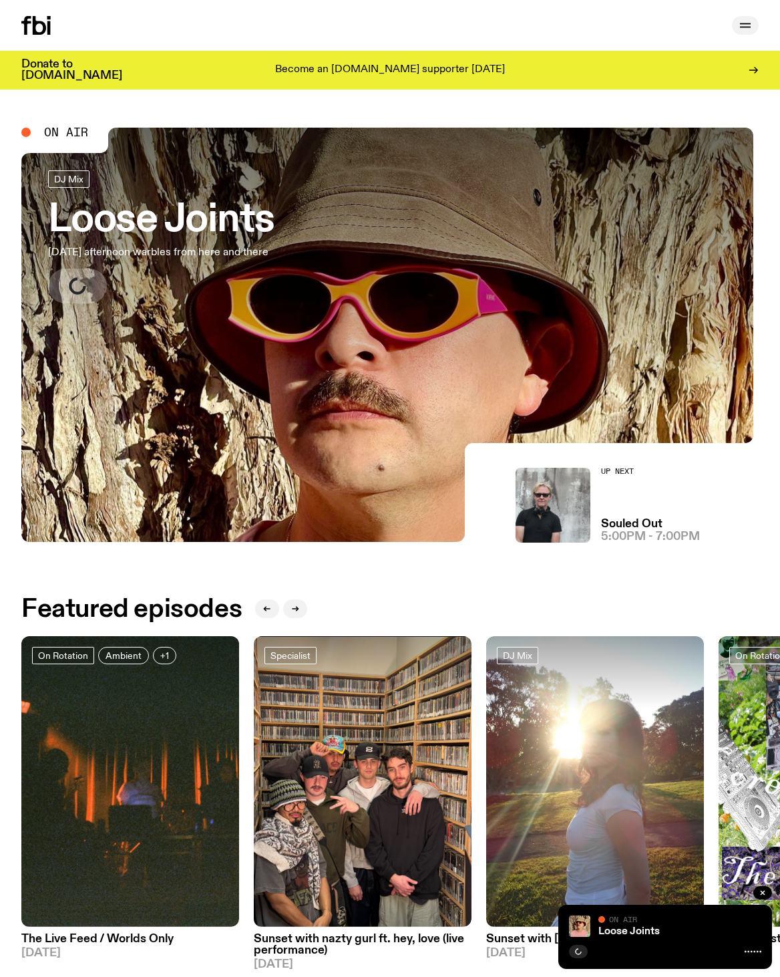
click at [743, 17] on icon "button" at bounding box center [746, 25] width 16 height 16
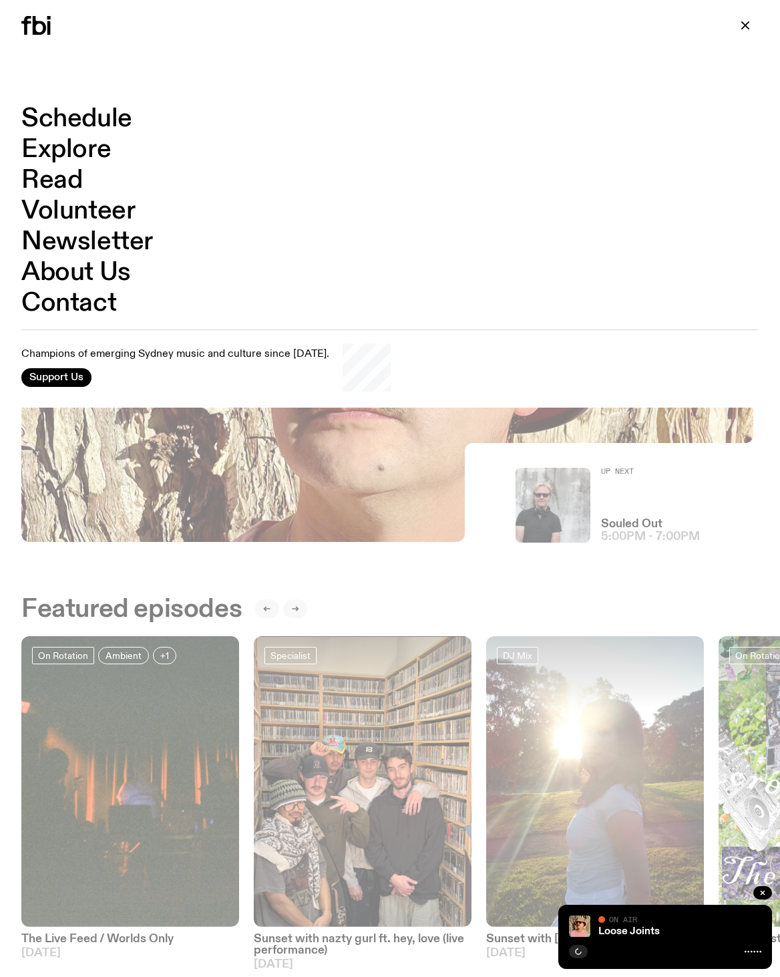
click at [73, 122] on link "Schedule" at bounding box center [76, 118] width 111 height 25
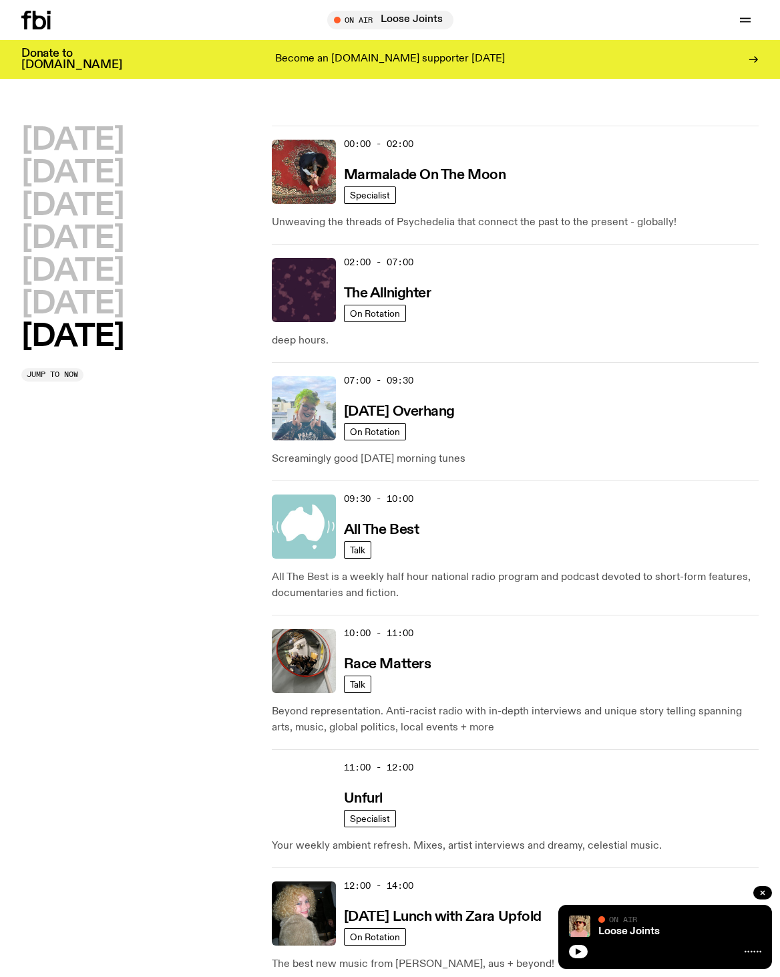
scroll to position [20, 0]
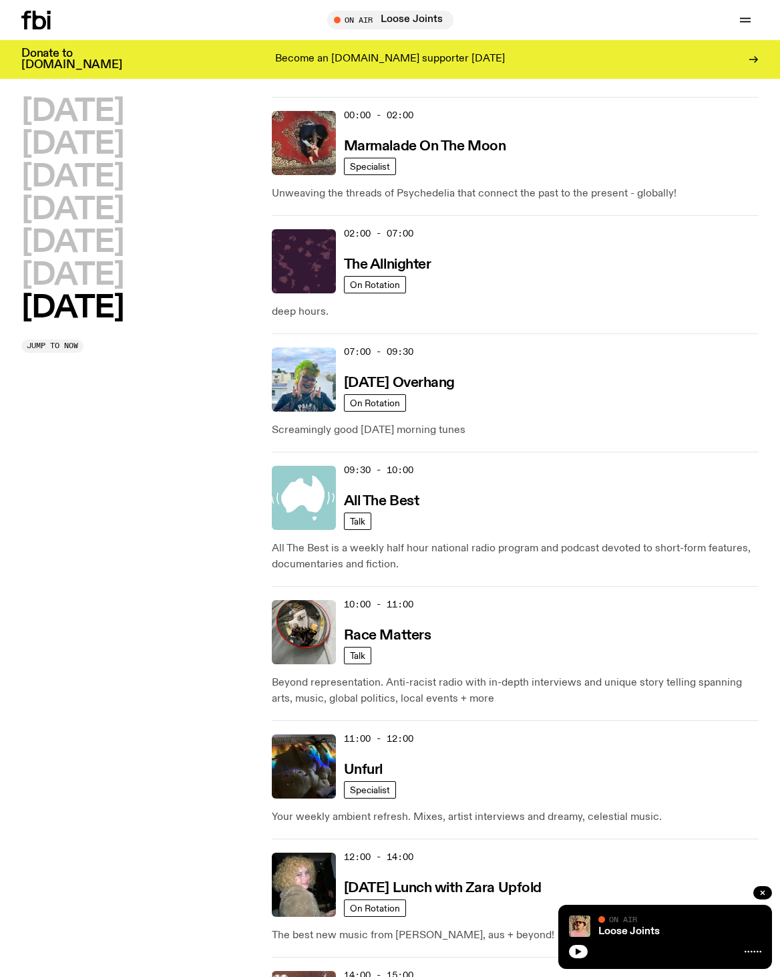
click at [406, 412] on div "On Rotation" at bounding box center [375, 402] width 62 height 17
click at [432, 390] on h3 "[DATE] Overhang" at bounding box center [399, 383] width 111 height 14
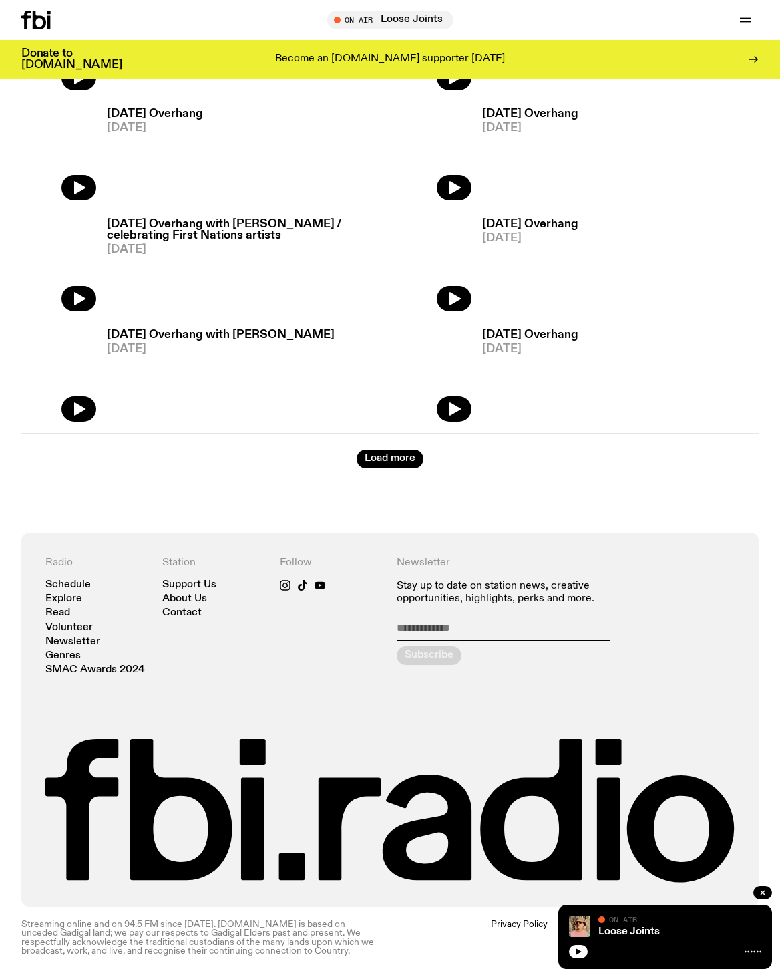
scroll to position [2463, 0]
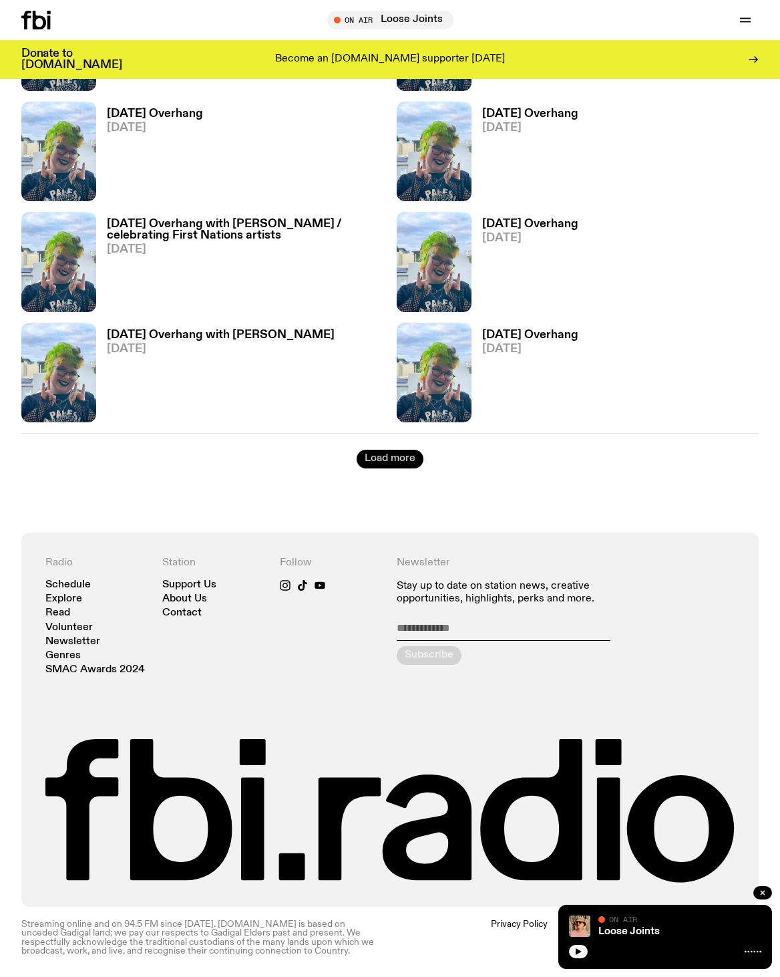
click at [408, 450] on button "Load more" at bounding box center [390, 459] width 67 height 19
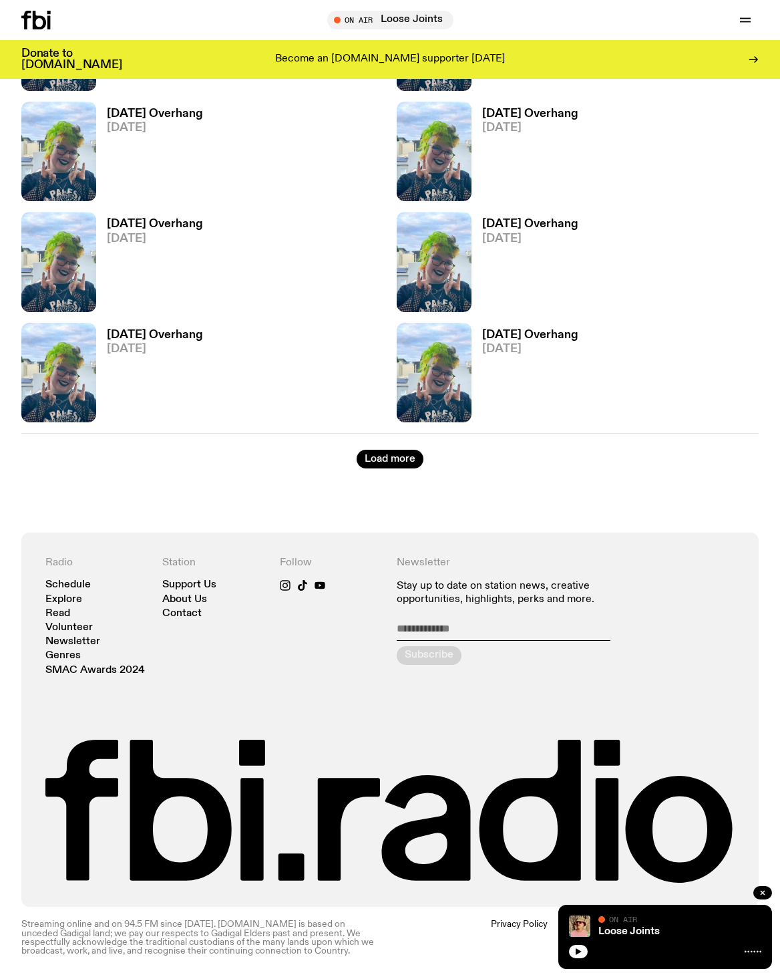
scroll to position [4236, 0]
click at [404, 468] on button "Load more" at bounding box center [390, 459] width 67 height 19
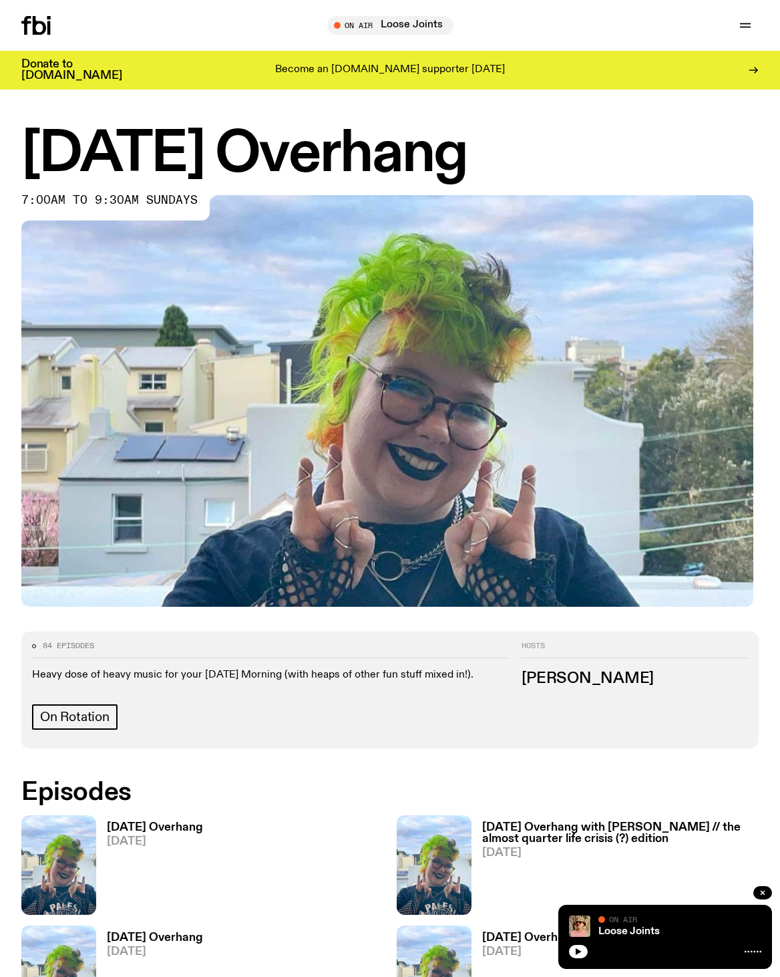
scroll to position [0, 0]
click at [44, 20] on icon at bounding box center [35, 25] width 29 height 19
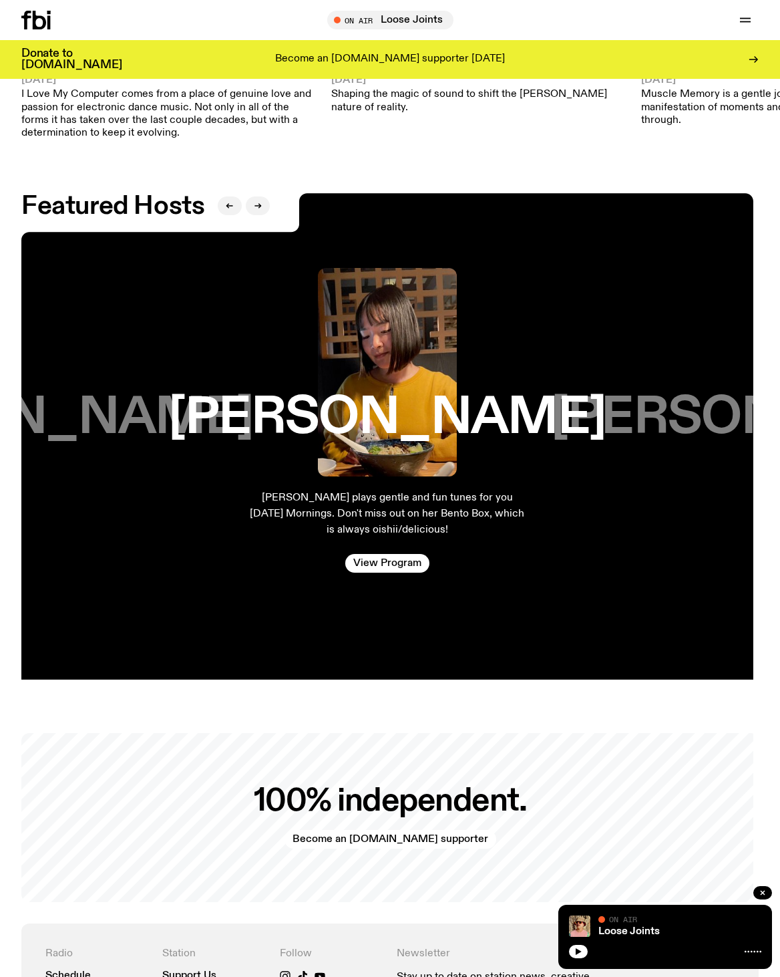
scroll to position [1803, 0]
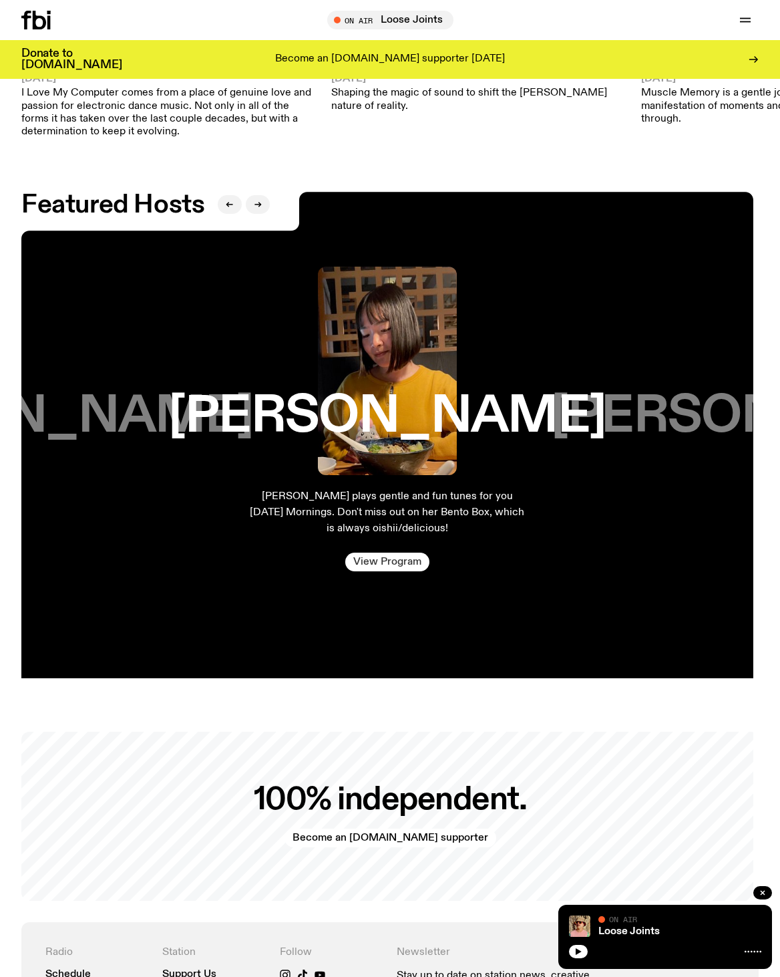
click at [393, 571] on link "View Program" at bounding box center [387, 562] width 84 height 19
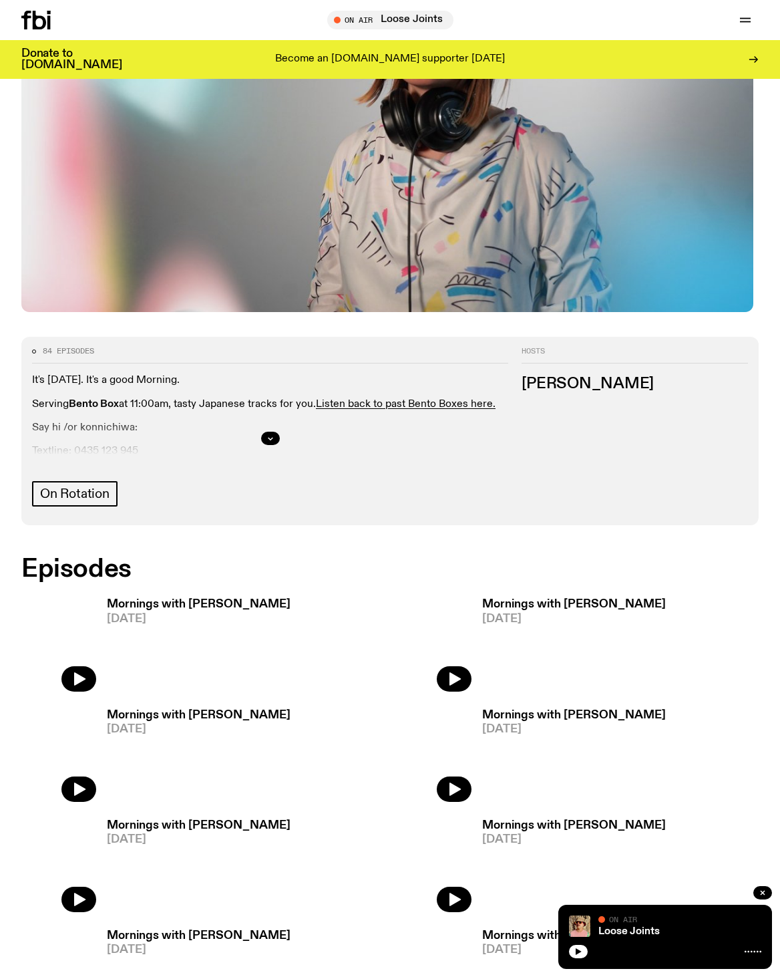
scroll to position [342, 0]
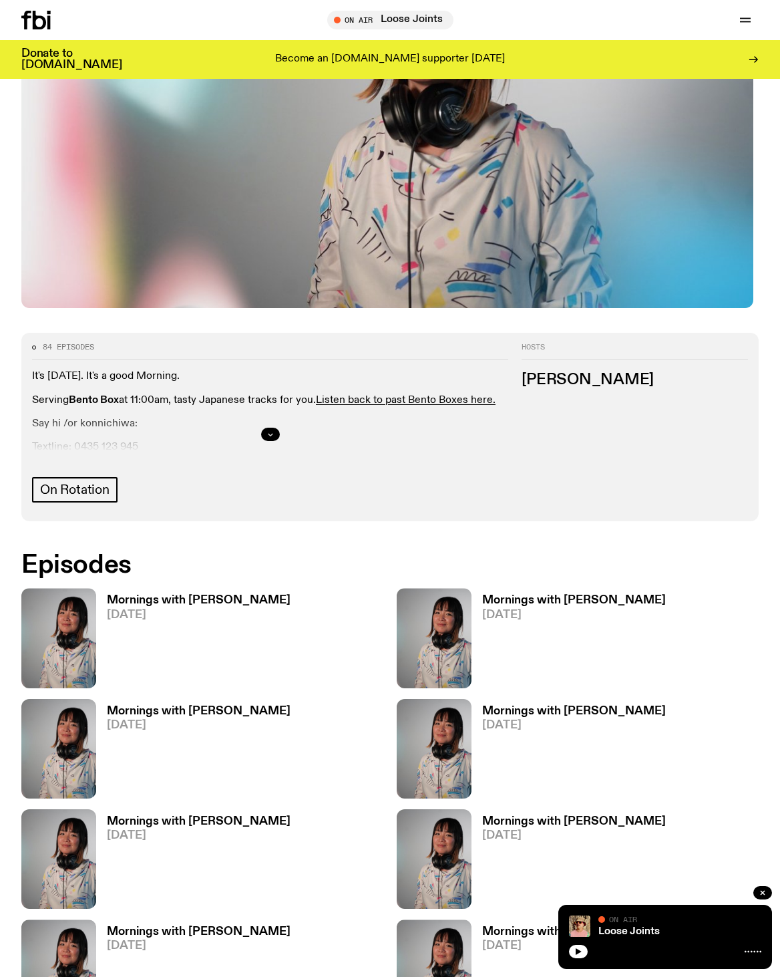
click at [275, 428] on button "button" at bounding box center [270, 434] width 19 height 13
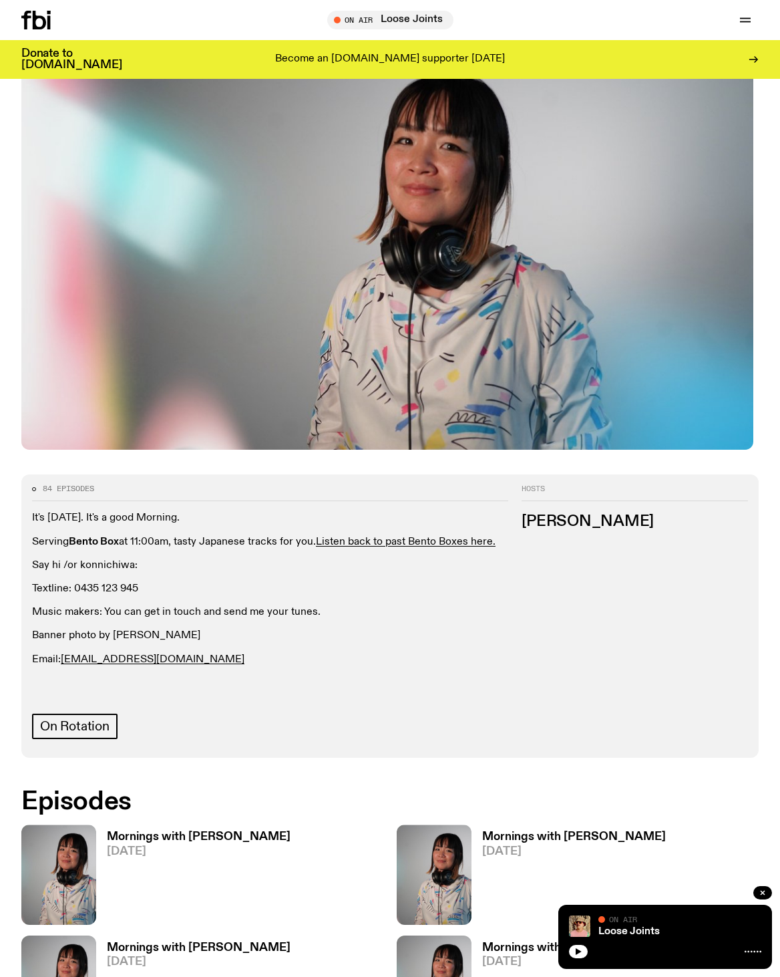
scroll to position [202, 0]
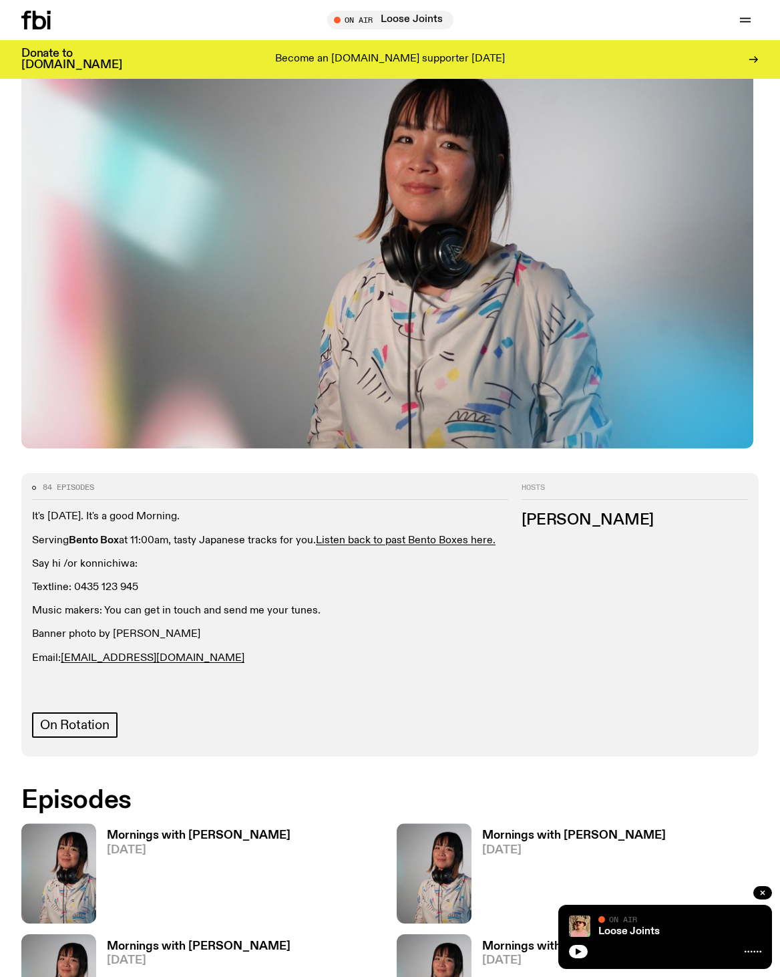
drag, startPoint x: 266, startPoint y: 501, endPoint x: 266, endPoint y: 537, distance: 36.1
click at [266, 537] on div "It's Thursday. It's a good Morning. Serving Bento Box at 11:00am, tasty Japanes…" at bounding box center [270, 587] width 476 height 154
click at [266, 581] on p "Textline: 0435 123 945" at bounding box center [270, 587] width 476 height 13
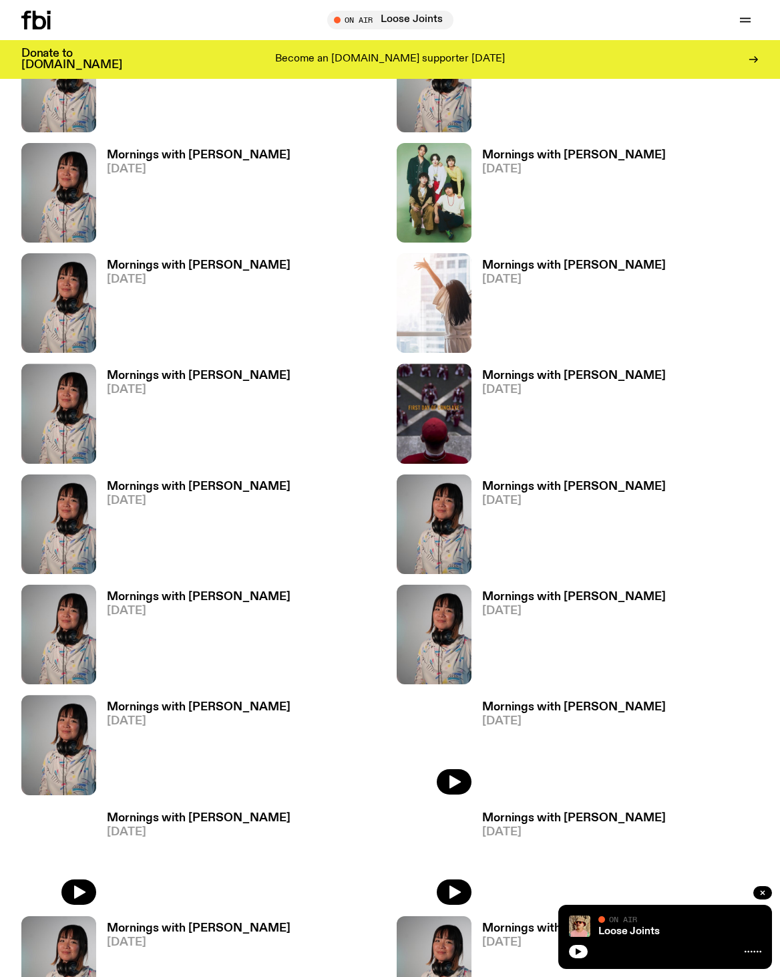
scroll to position [1331, 0]
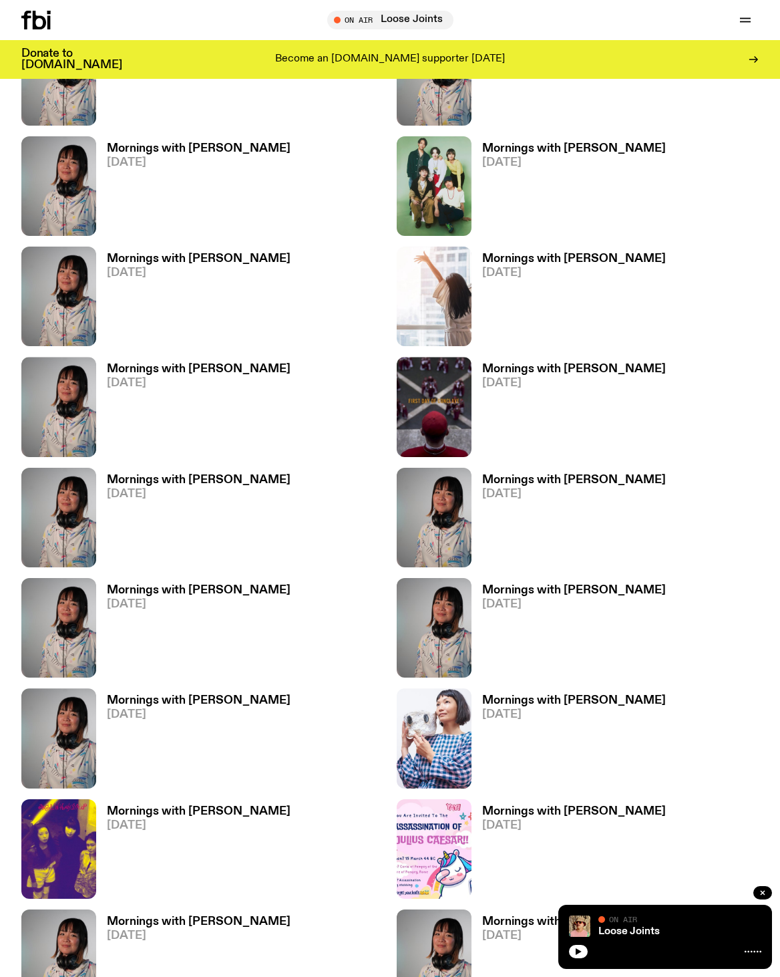
click at [548, 321] on link "Mornings with Lindsay 22.05.25" at bounding box center [569, 299] width 194 height 93
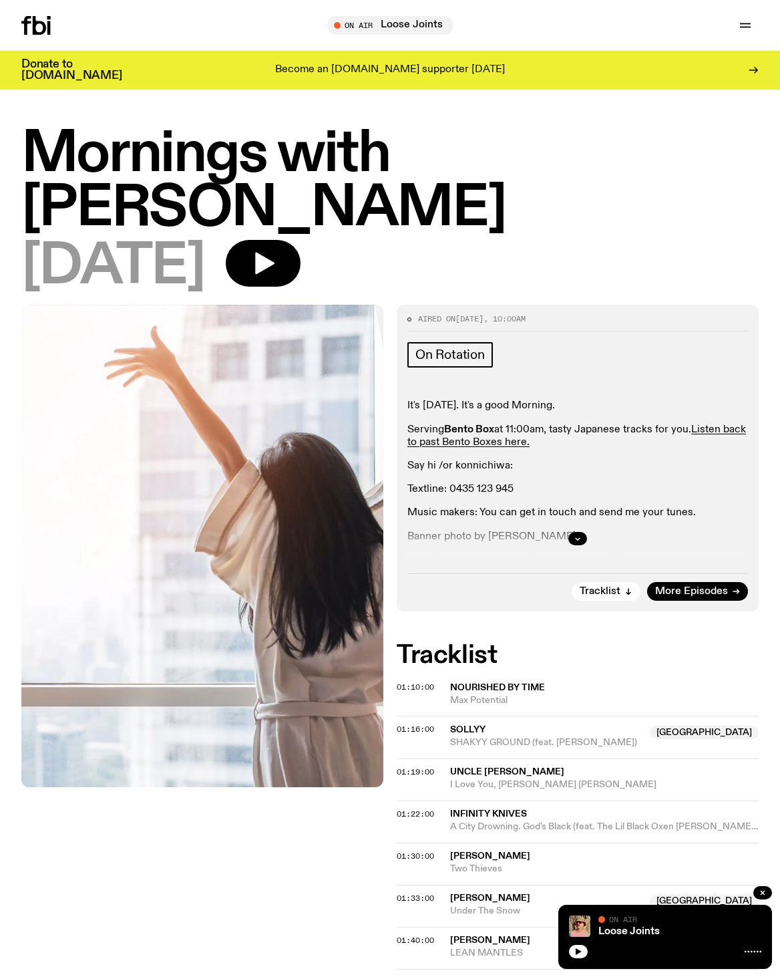
click at [568, 517] on div at bounding box center [578, 538] width 341 height 43
click at [575, 517] on div at bounding box center [578, 538] width 341 height 43
drag, startPoint x: 685, startPoint y: 41, endPoint x: 342, endPoint y: 211, distance: 383.0
click at [301, 240] on button "button" at bounding box center [263, 263] width 75 height 47
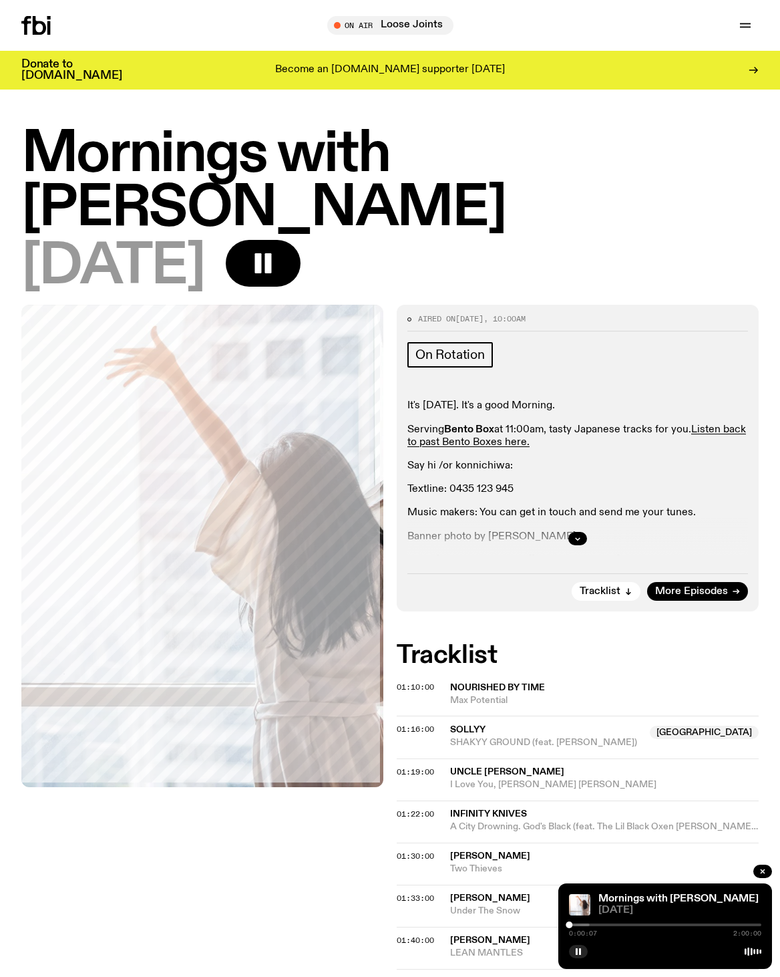
click at [46, 33] on icon at bounding box center [39, 25] width 13 height 19
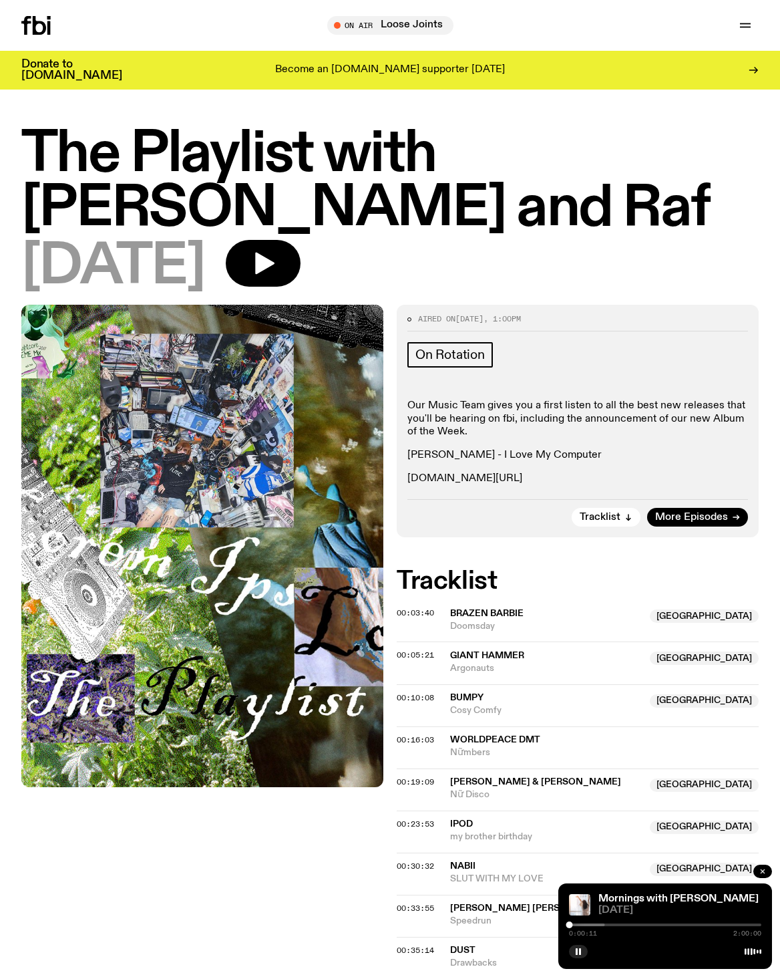
click at [759, 867] on icon "button" at bounding box center [763, 871] width 8 height 8
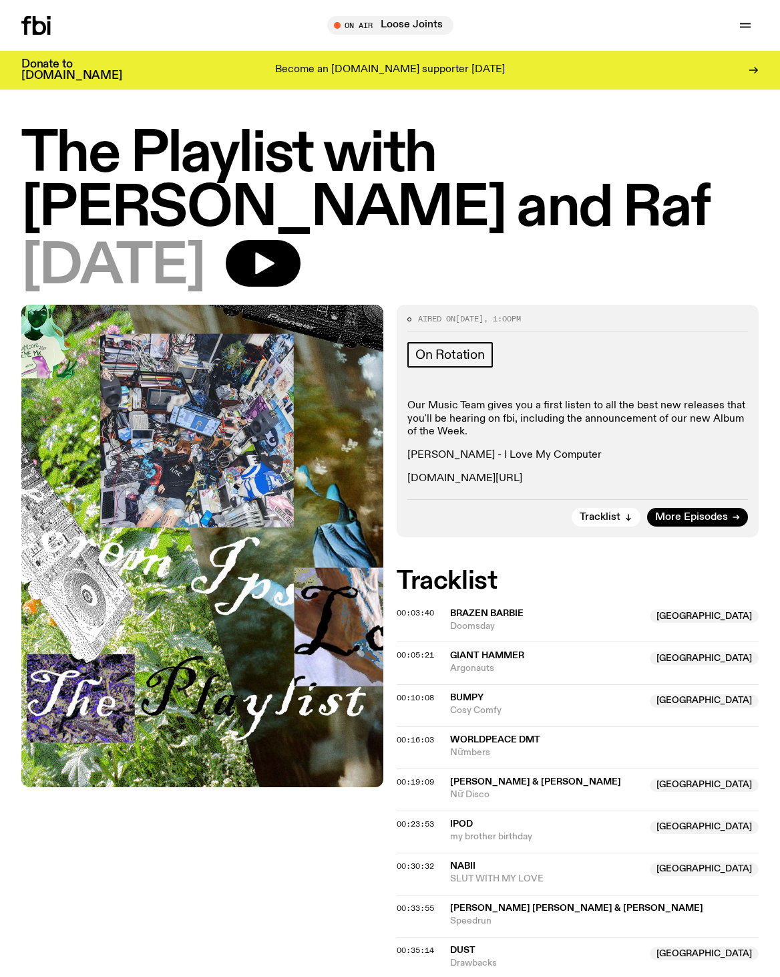
click at [51, 19] on icon at bounding box center [35, 25] width 29 height 19
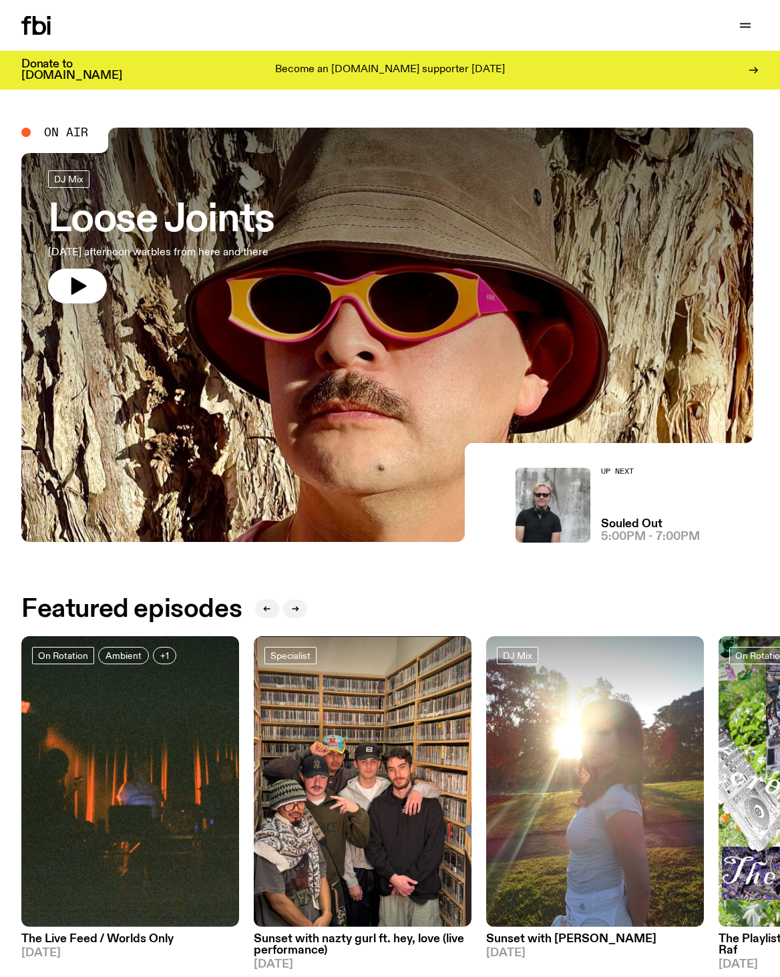
click at [750, 13] on div "Schedule Explore Read Volunteer Newsletter Support Us" at bounding box center [390, 25] width 780 height 51
click at [744, 16] on button "button" at bounding box center [745, 25] width 27 height 19
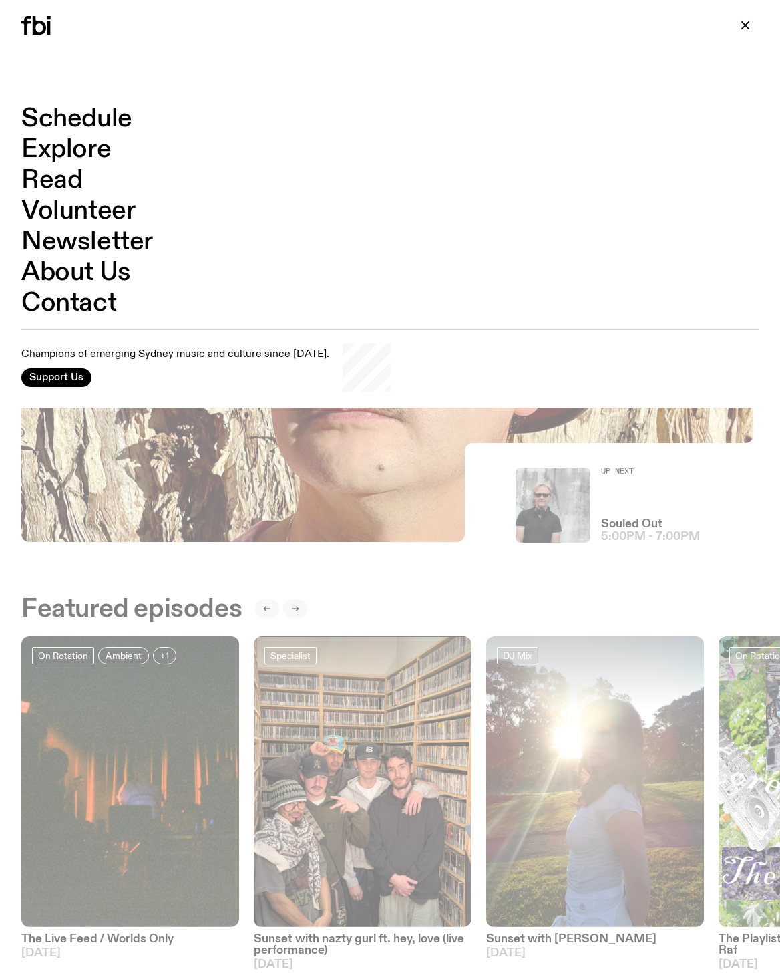
click at [106, 116] on link "Schedule" at bounding box center [76, 118] width 111 height 25
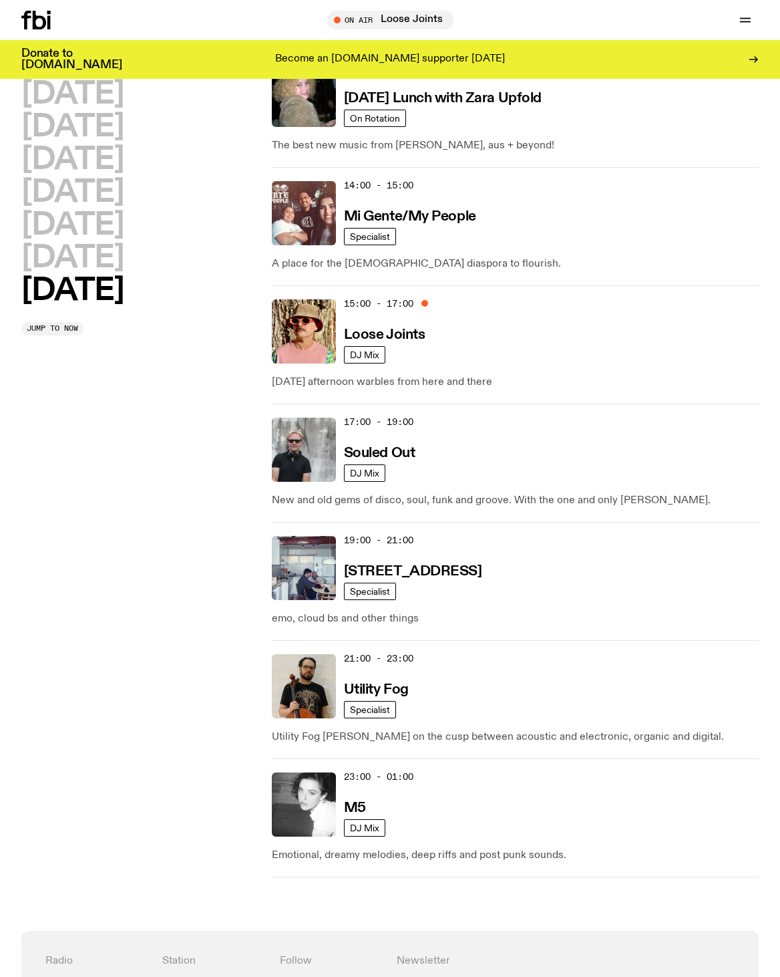
scroll to position [811, 0]
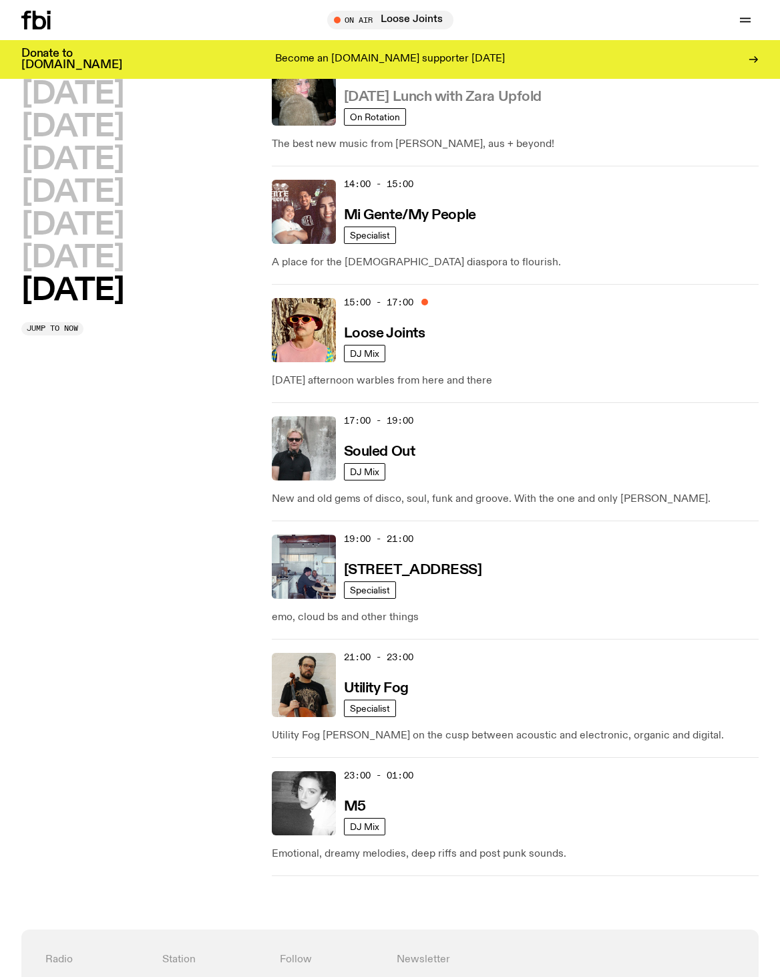
click at [526, 104] on h3 "[DATE] Lunch with Zara Upfold" at bounding box center [443, 97] width 198 height 14
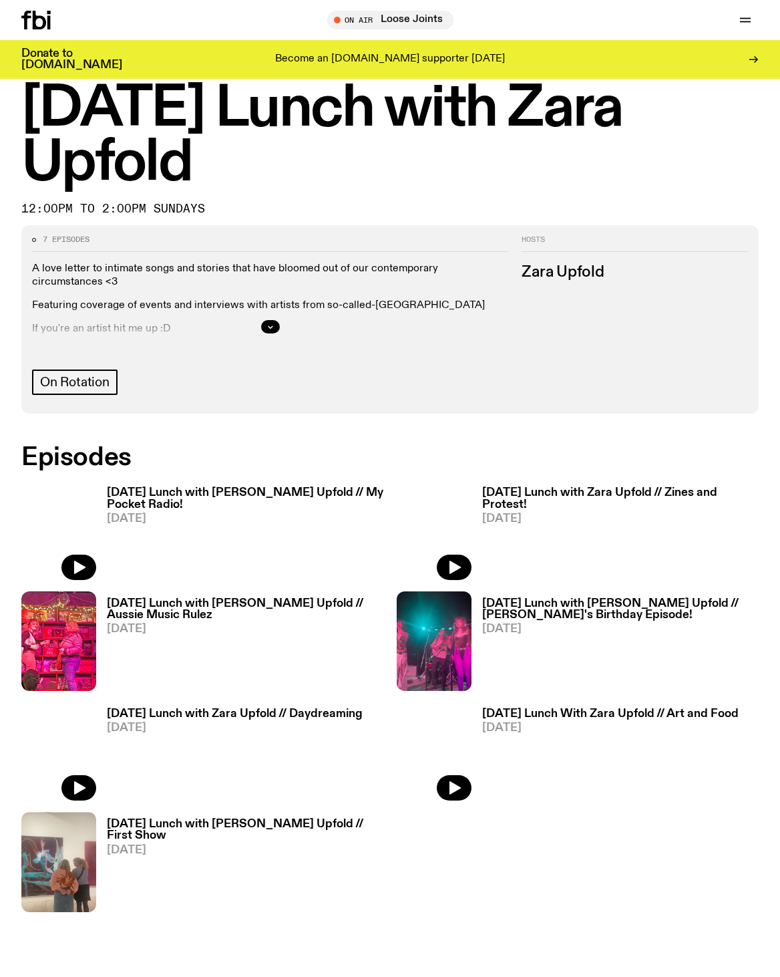
scroll to position [43, 0]
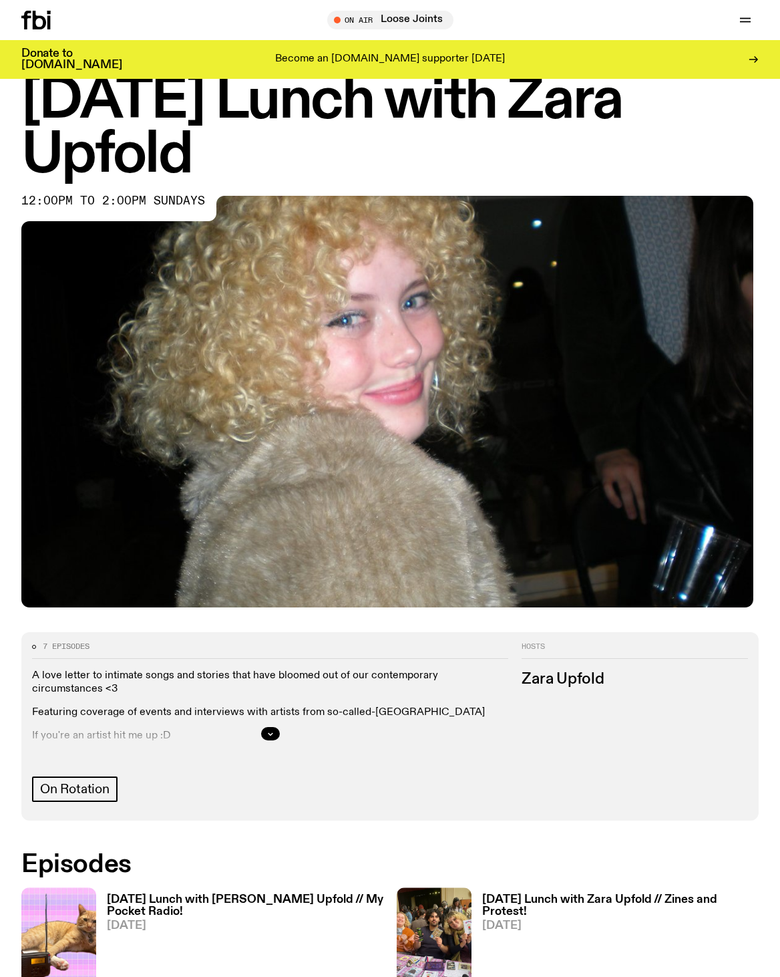
click at [262, 727] on div at bounding box center [270, 733] width 476 height 43
click at [274, 738] on icon "button" at bounding box center [271, 734] width 8 height 8
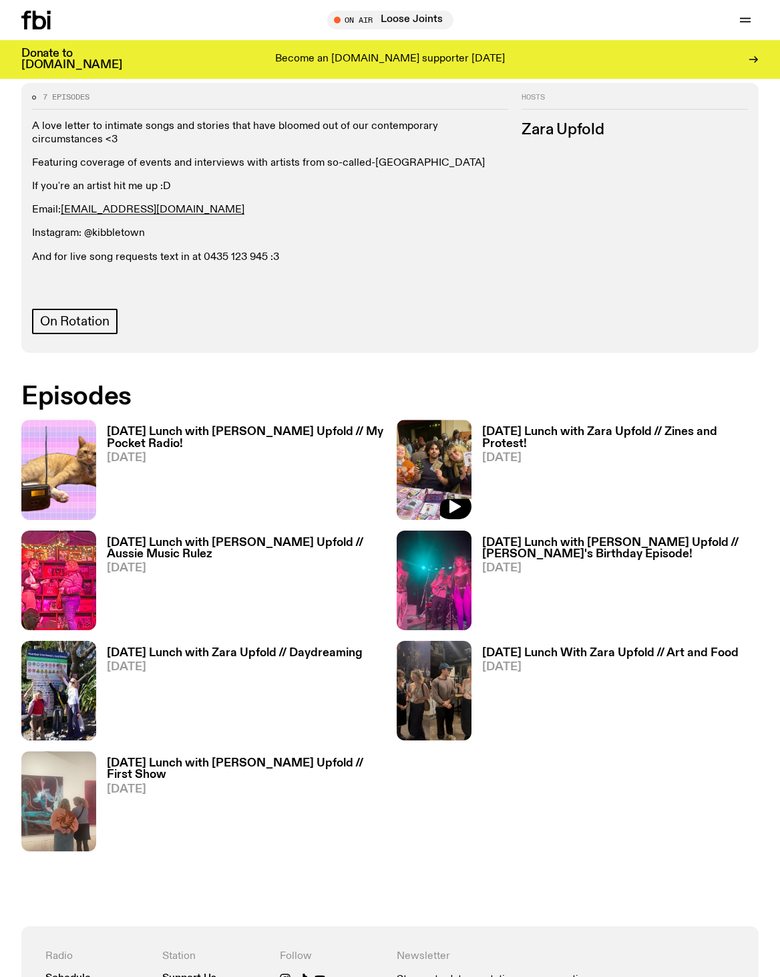
scroll to position [628, 0]
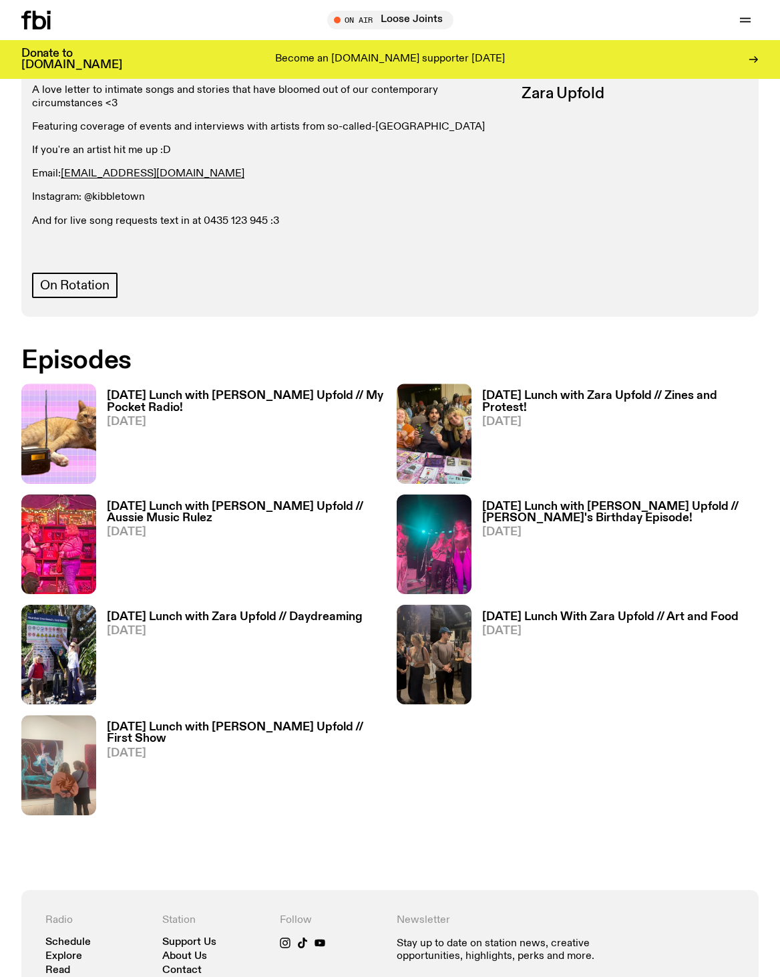
click at [277, 413] on h3 "[DATE] Lunch with [PERSON_NAME] Upfold // My Pocket Radio!" at bounding box center [245, 401] width 277 height 23
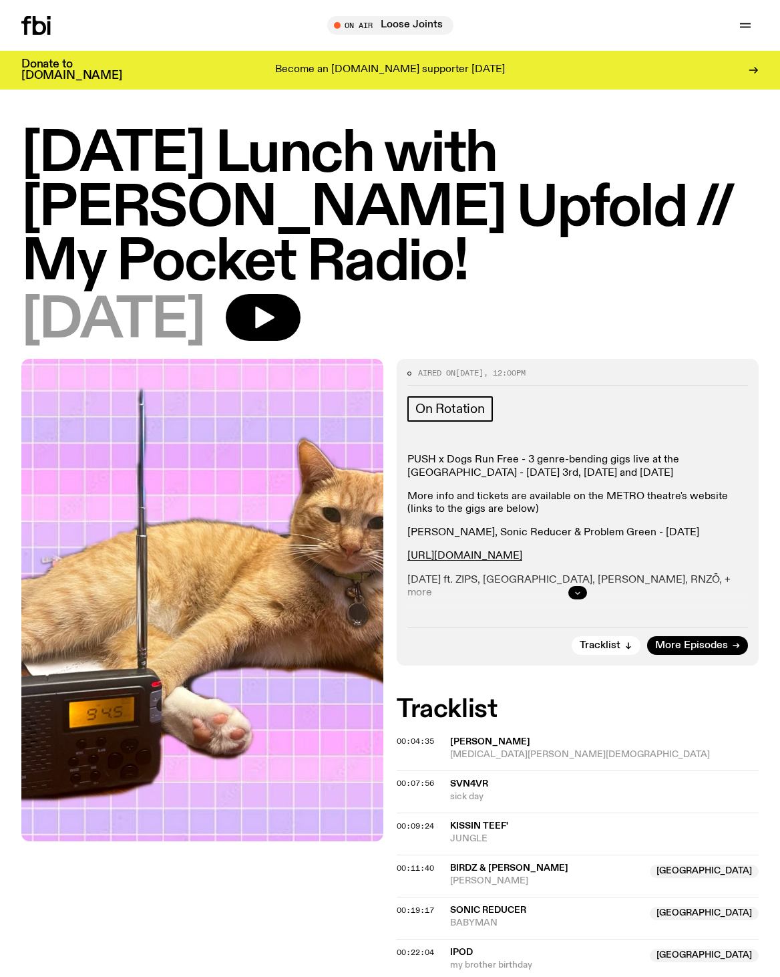
click at [574, 589] on icon "button" at bounding box center [578, 593] width 8 height 8
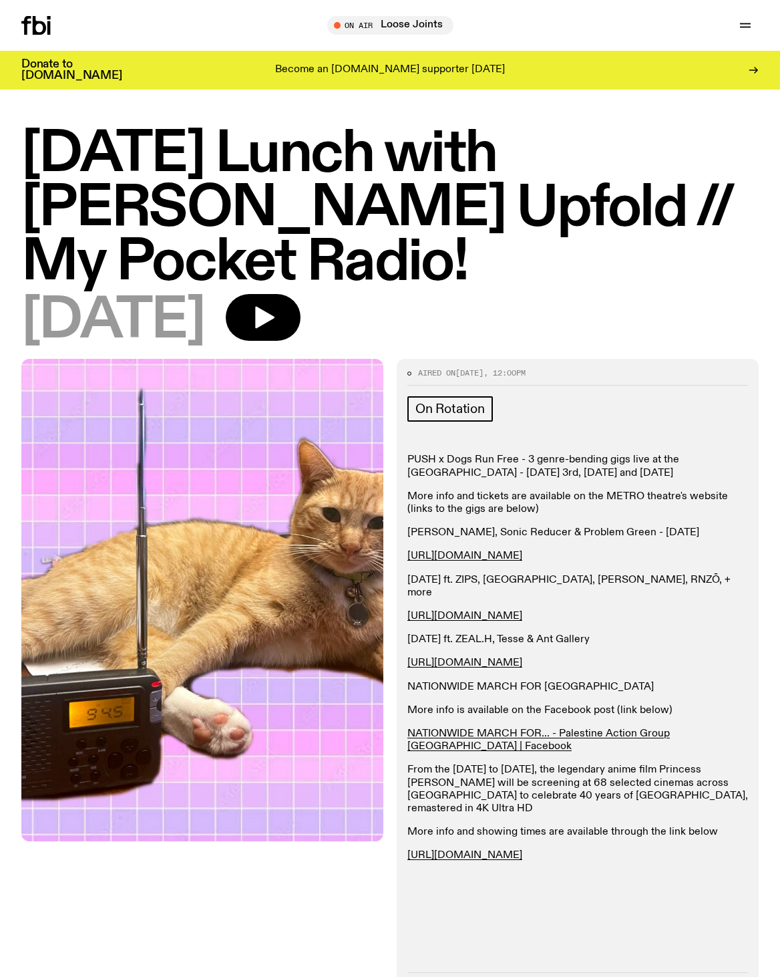
click at [43, 27] on icon at bounding box center [35, 25] width 29 height 19
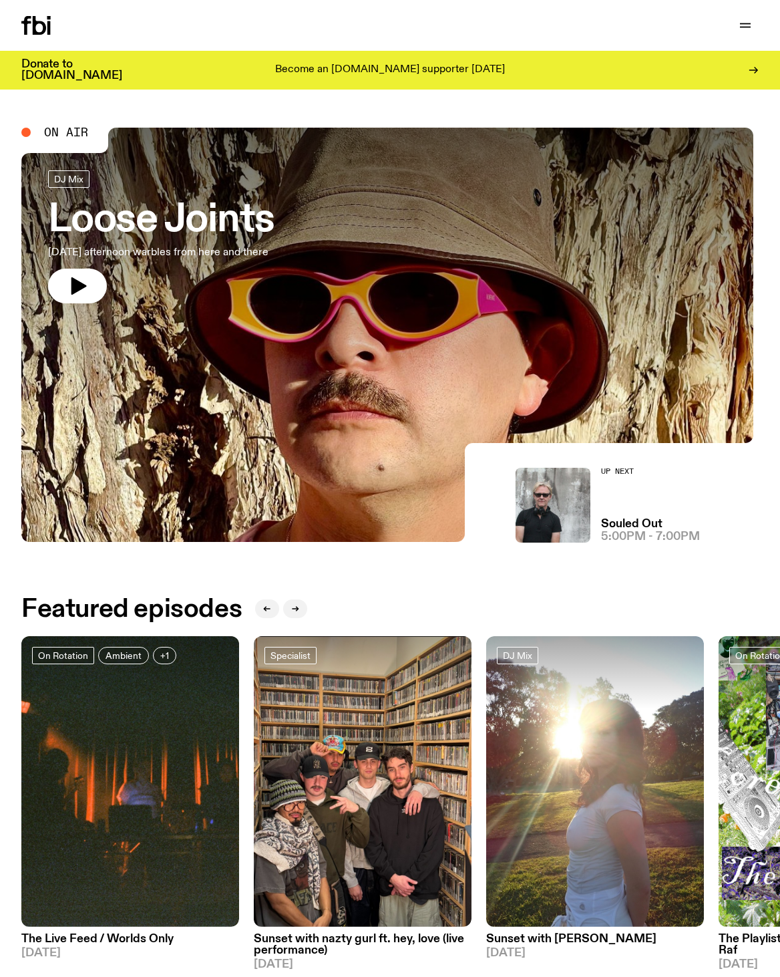
click at [51, 19] on icon at bounding box center [35, 25] width 29 height 19
click at [742, 21] on icon "button" at bounding box center [746, 25] width 16 height 16
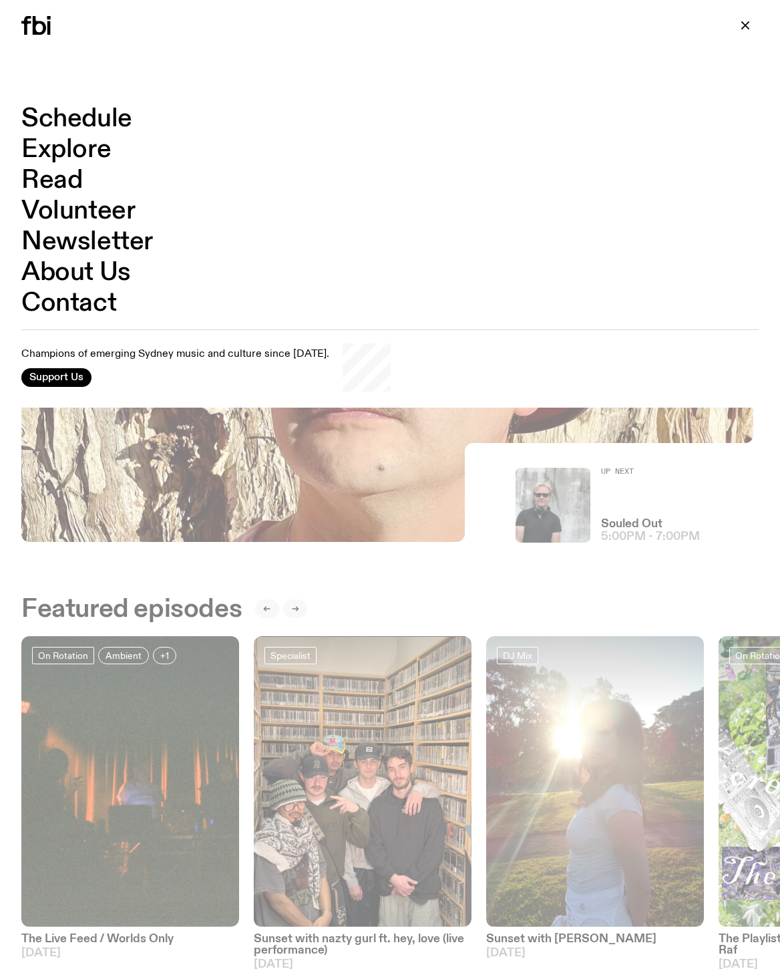
click at [75, 119] on link "Schedule" at bounding box center [76, 118] width 111 height 25
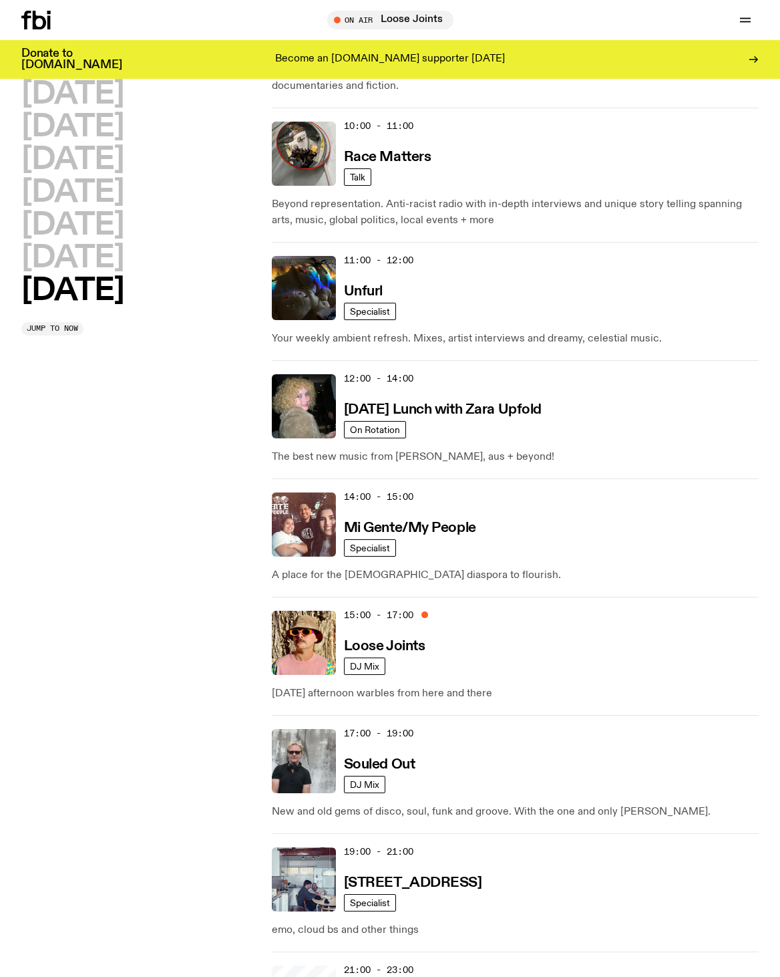
scroll to position [605, 0]
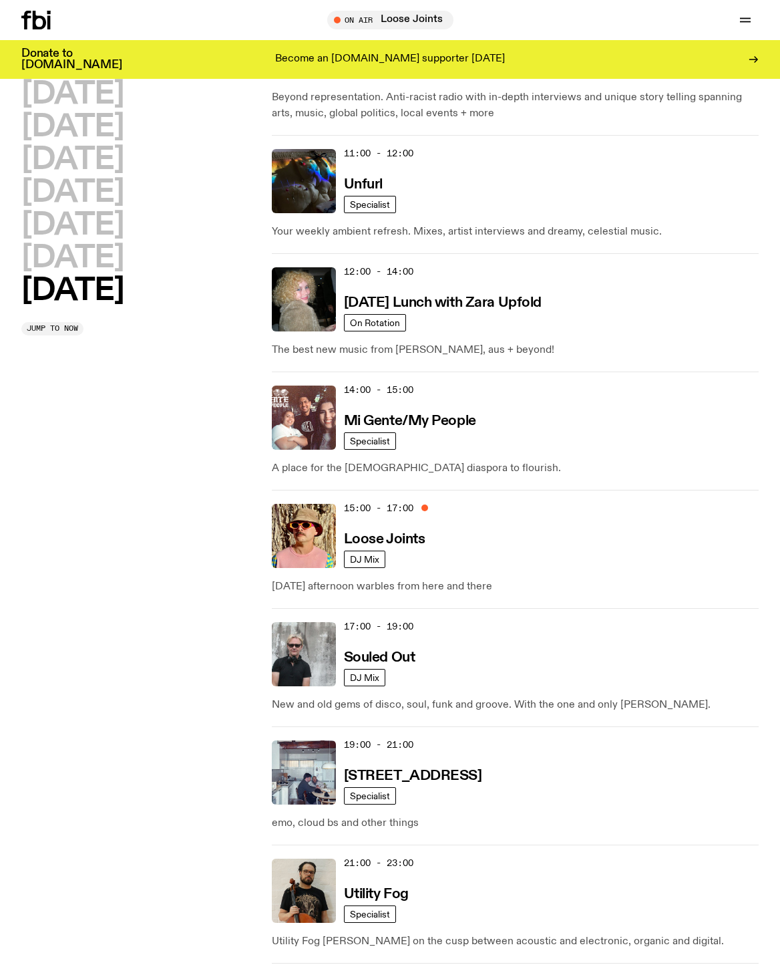
click at [489, 358] on p "The best new music from syd, aus + beyond!" at bounding box center [515, 350] width 487 height 16
click at [490, 310] on h3 "[DATE] Lunch with Zara Upfold" at bounding box center [443, 303] width 198 height 14
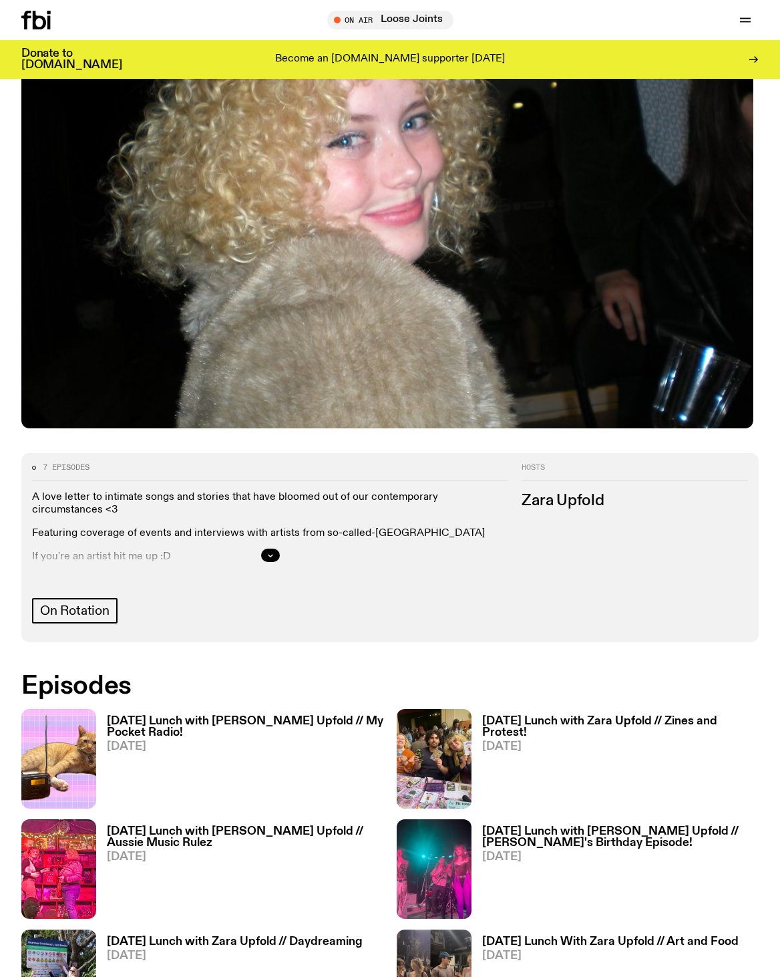
scroll to position [253, 0]
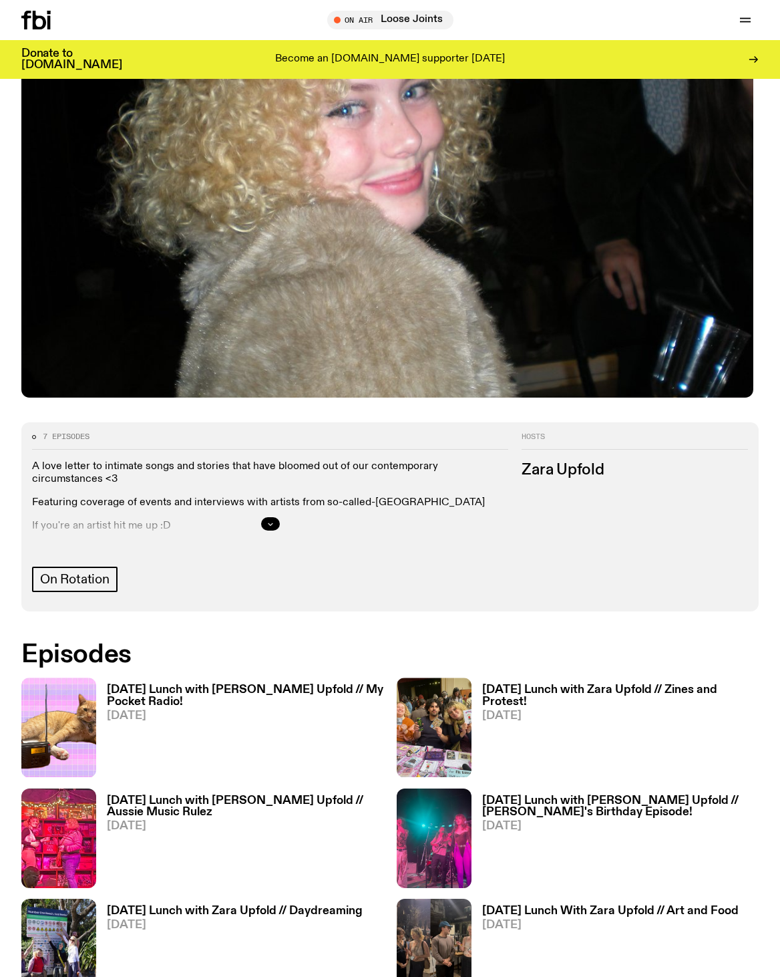
click at [278, 528] on button "button" at bounding box center [270, 523] width 19 height 13
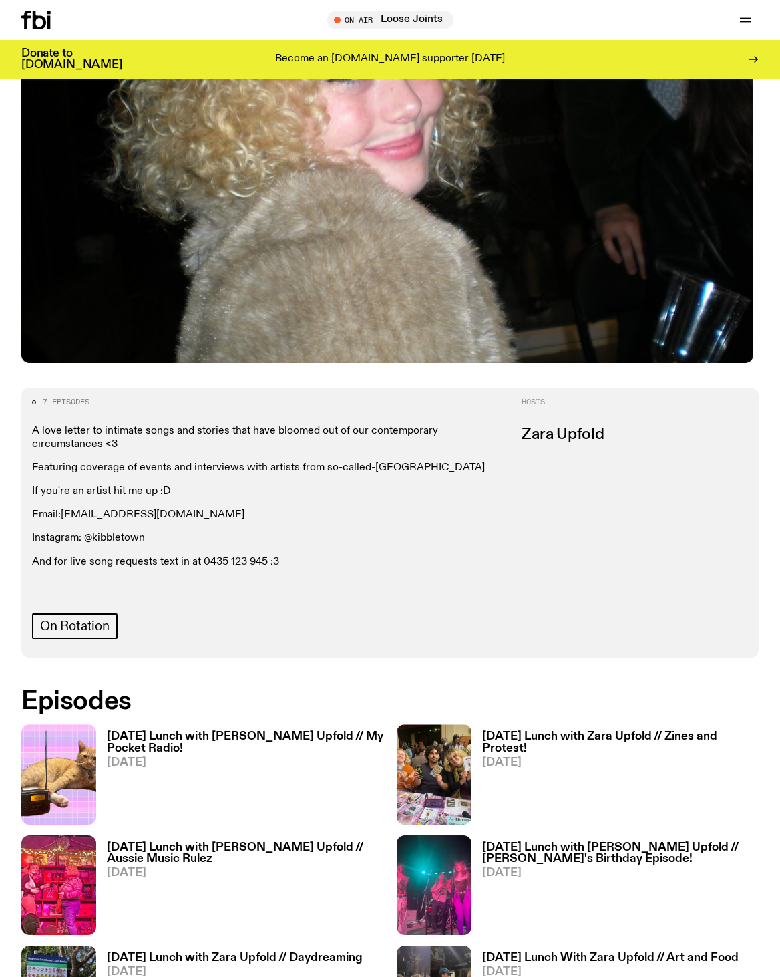
scroll to position [307, 0]
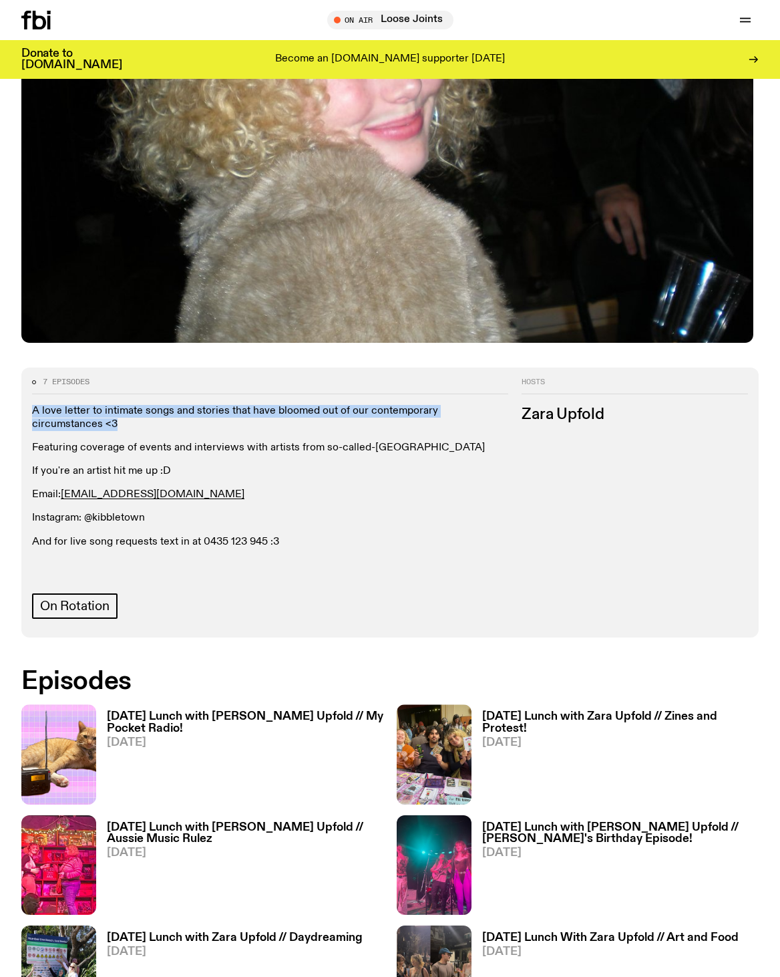
drag, startPoint x: 135, startPoint y: 436, endPoint x: 32, endPoint y: 422, distance: 103.7
click at [32, 422] on div "7 episodes A love letter to intimate songs and stories that have bloomed out of…" at bounding box center [264, 498] width 487 height 241
copy p "A love letter to intimate songs and stories that have bloomed out of our contem…"
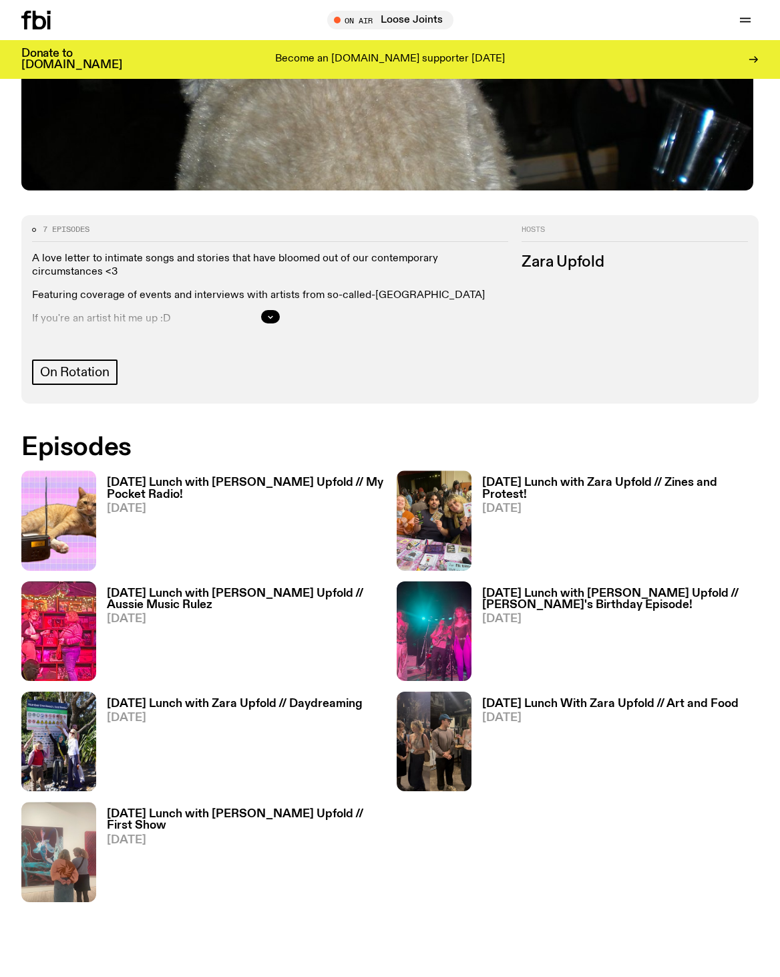
scroll to position [652, 0]
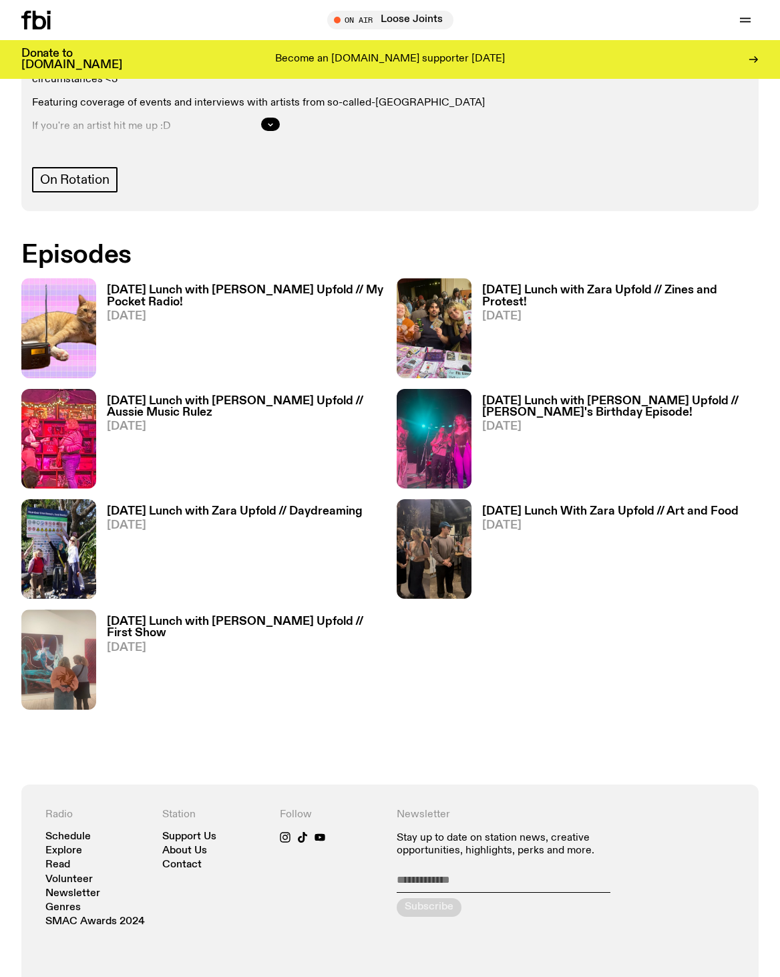
click at [551, 418] on h3 "[DATE] Lunch with [PERSON_NAME] Upfold // [PERSON_NAME]'s Birthday Episode!" at bounding box center [620, 407] width 277 height 23
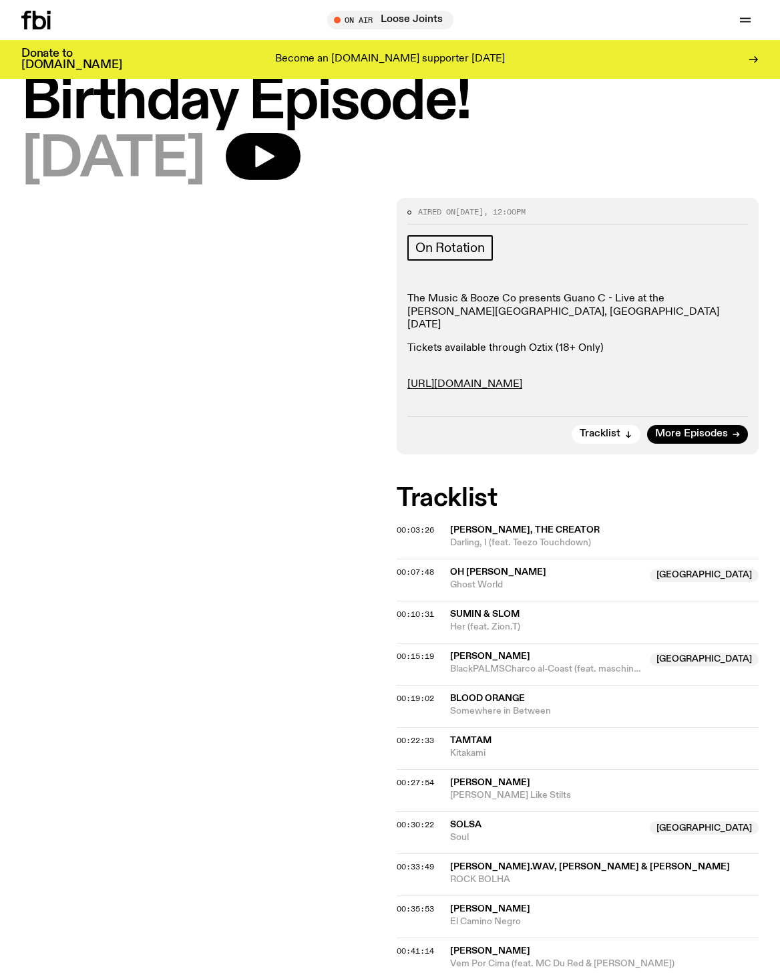
scroll to position [52, 0]
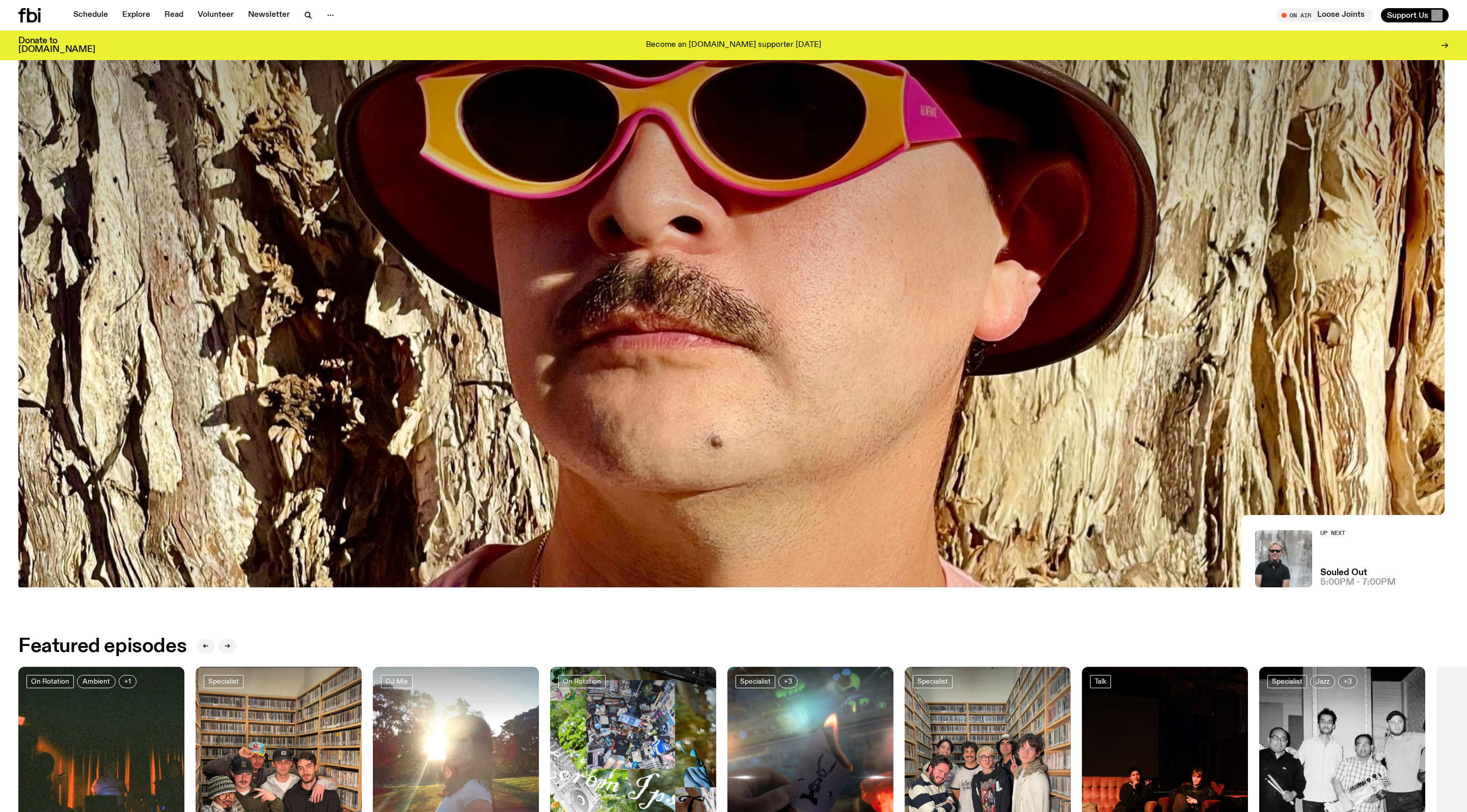
scroll to position [54, 0]
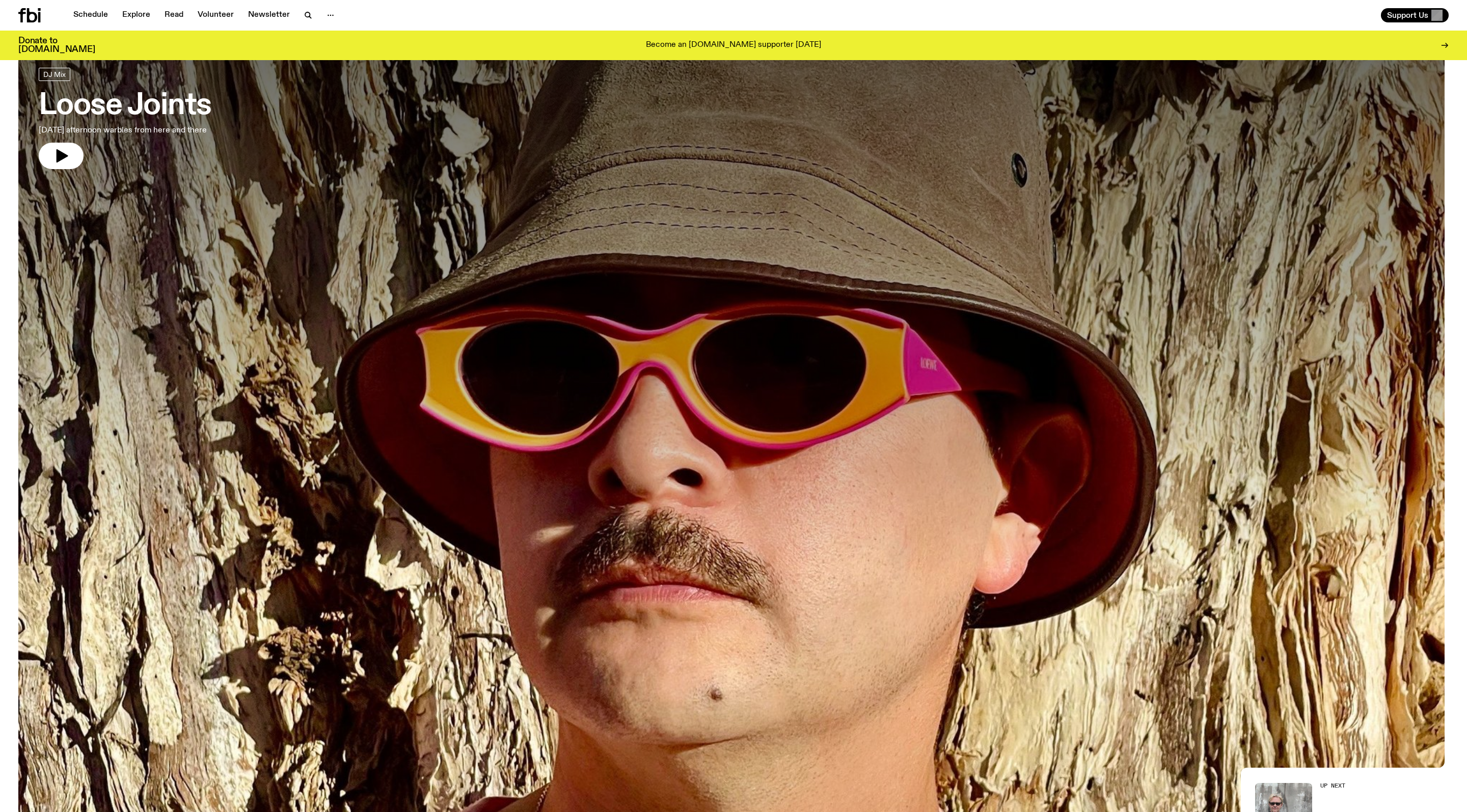
click at [177, 102] on h3 "Loose Joints" at bounding box center [125, 105] width 172 height 28
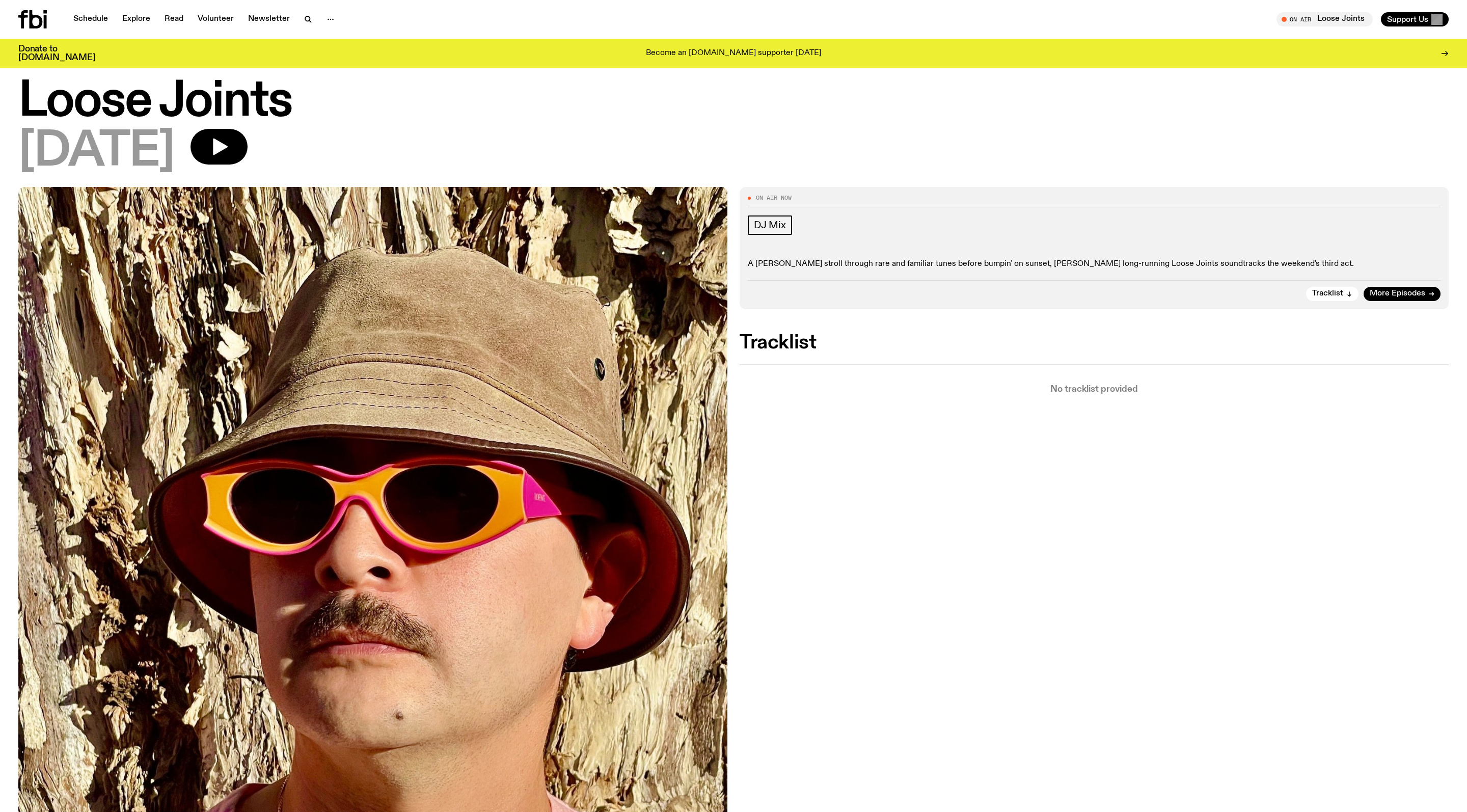
scroll to position [39, 0]
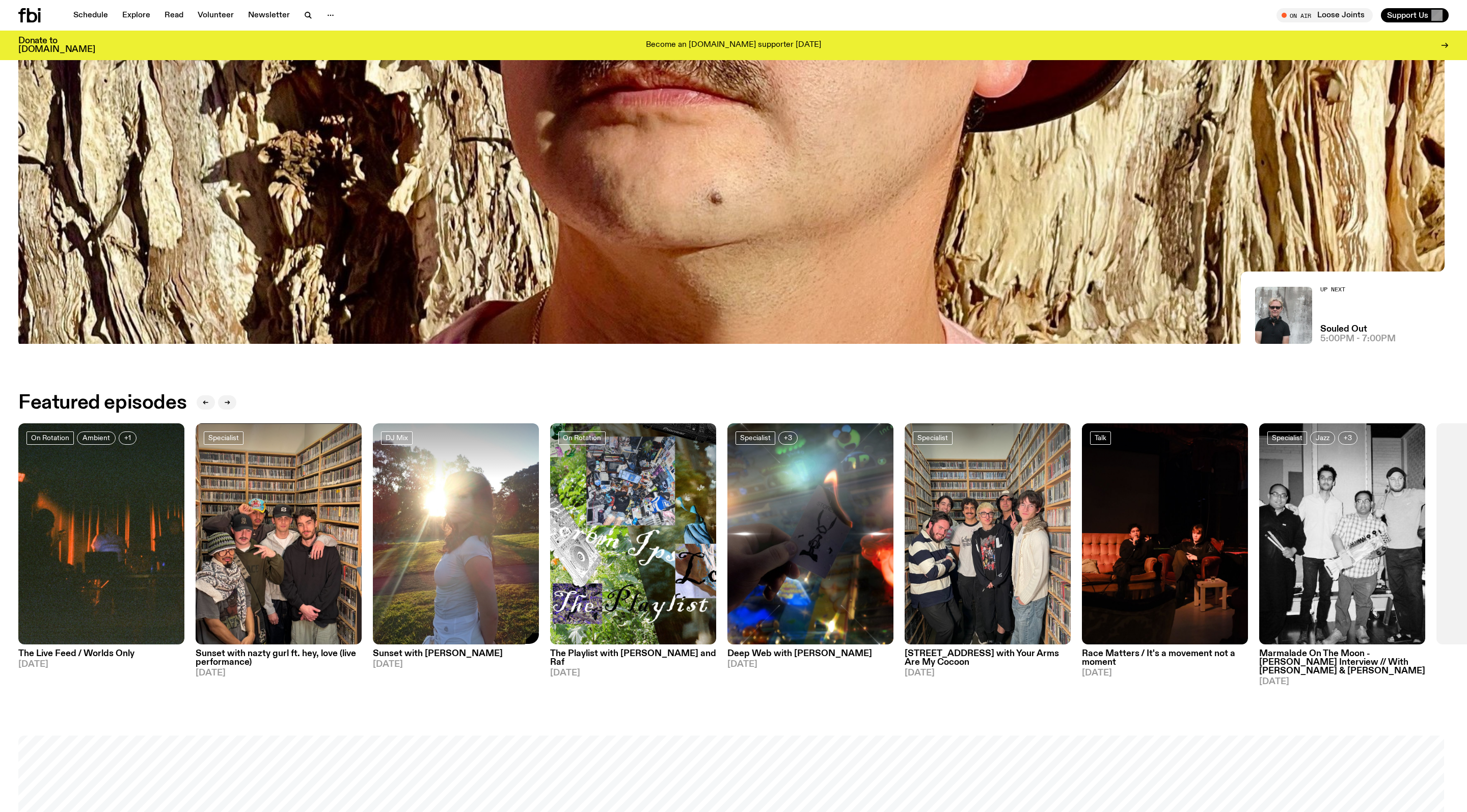
scroll to position [423, 0]
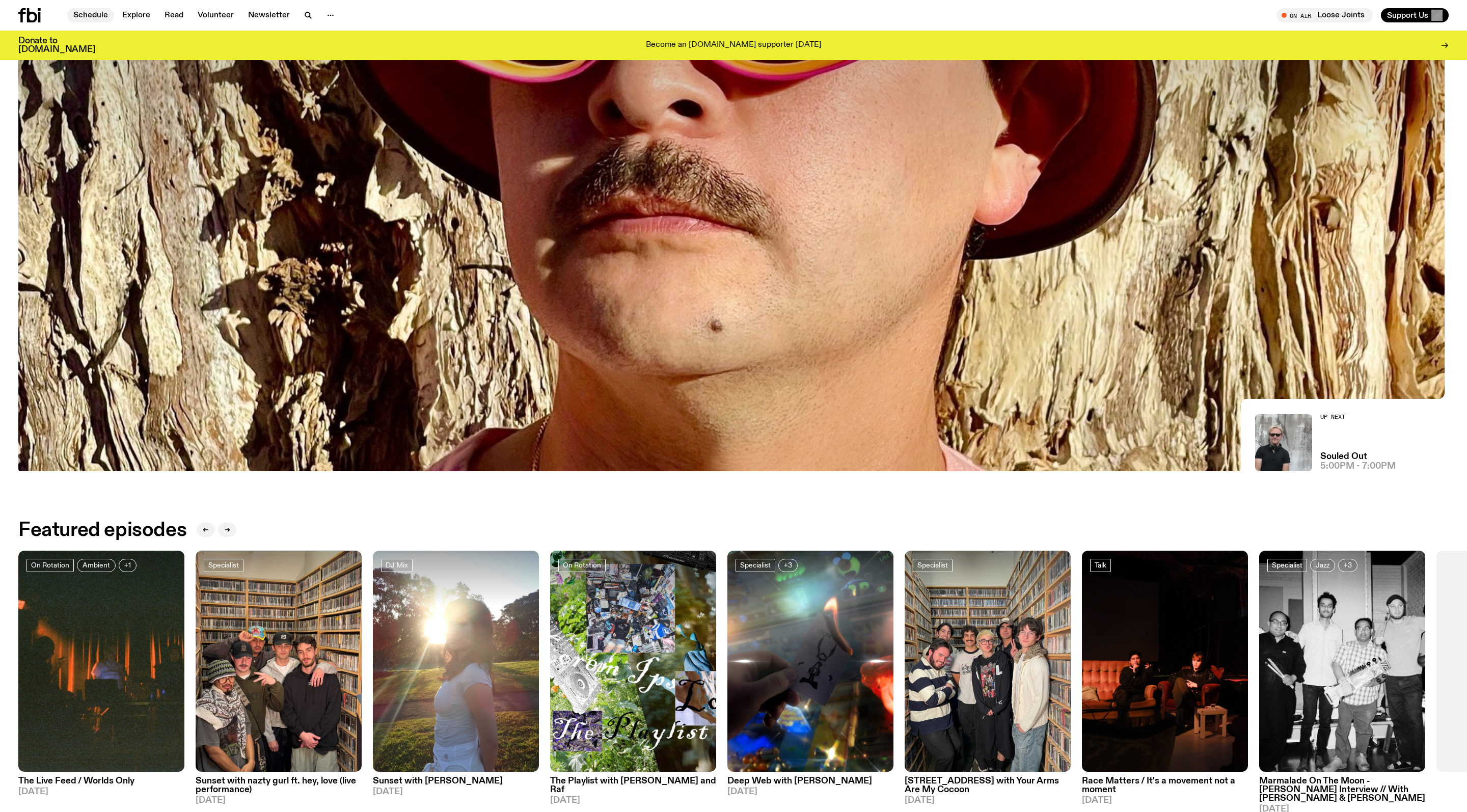
click at [95, 10] on link "Schedule" at bounding box center [90, 15] width 47 height 14
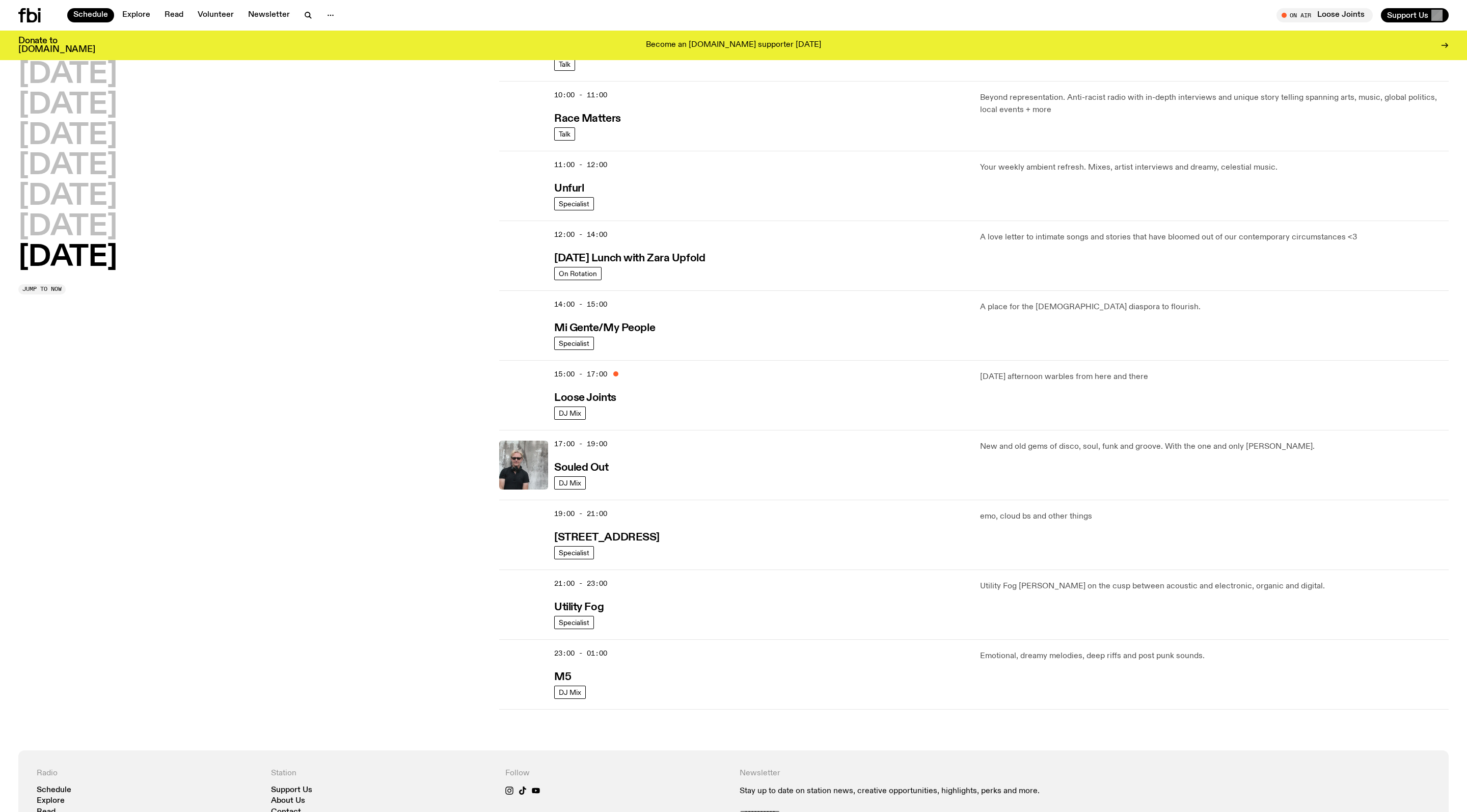
scroll to position [294, 0]
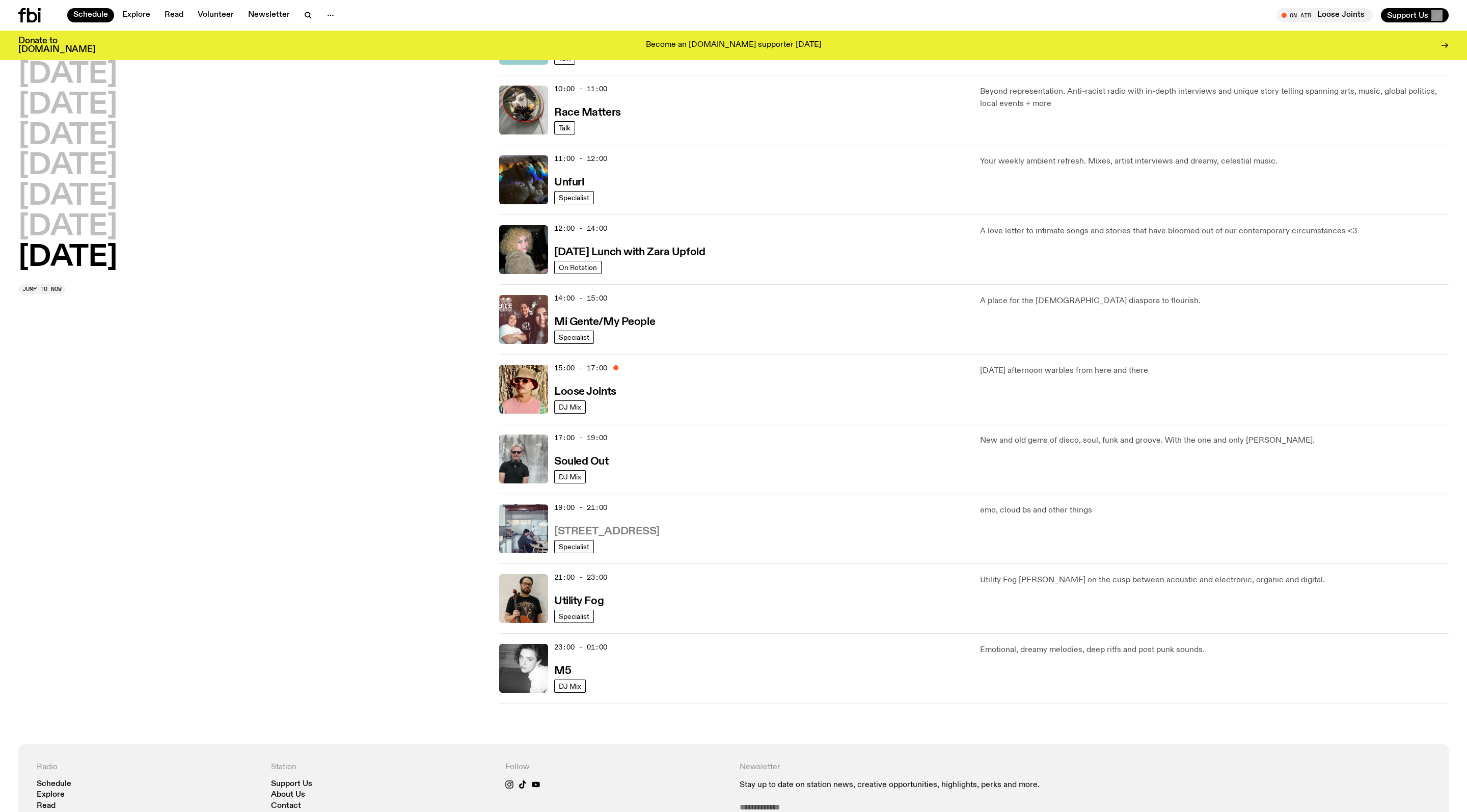
click at [625, 537] on h3 "[STREET_ADDRESS]" at bounding box center [607, 531] width 105 height 11
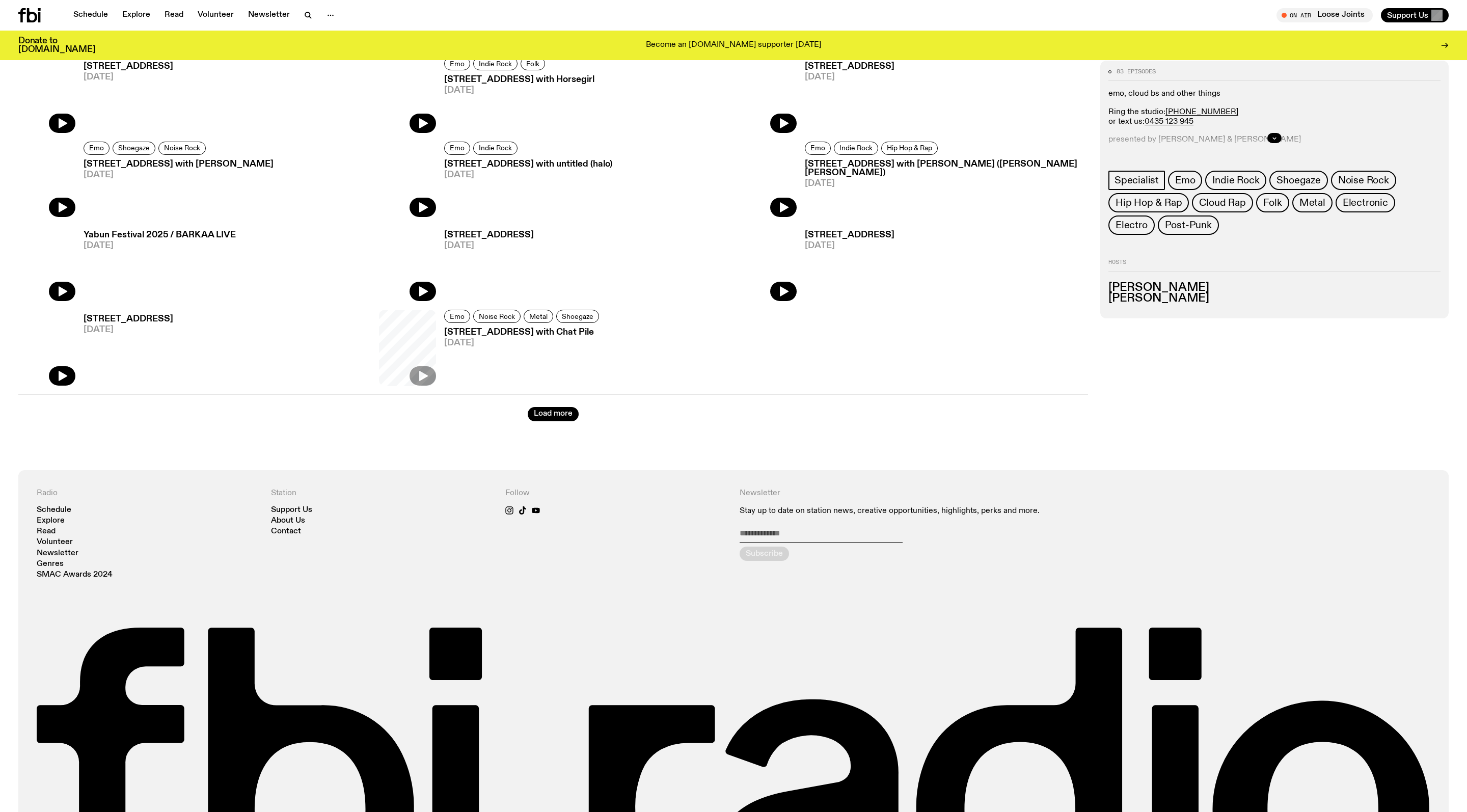
scroll to position [730, 0]
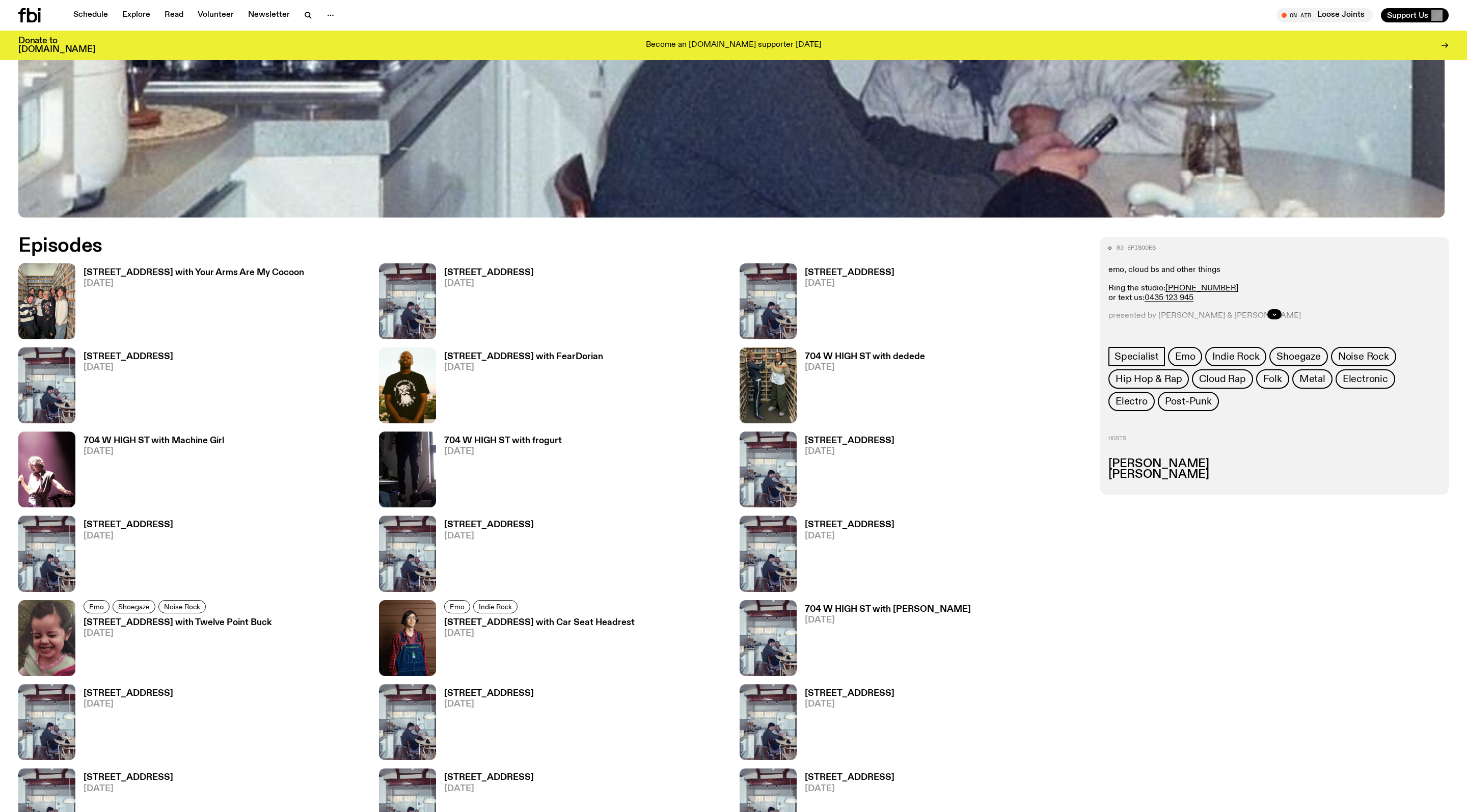
click at [569, 627] on h3 "704 W HIGH ST with Car Seat Headrest" at bounding box center [540, 622] width 191 height 8
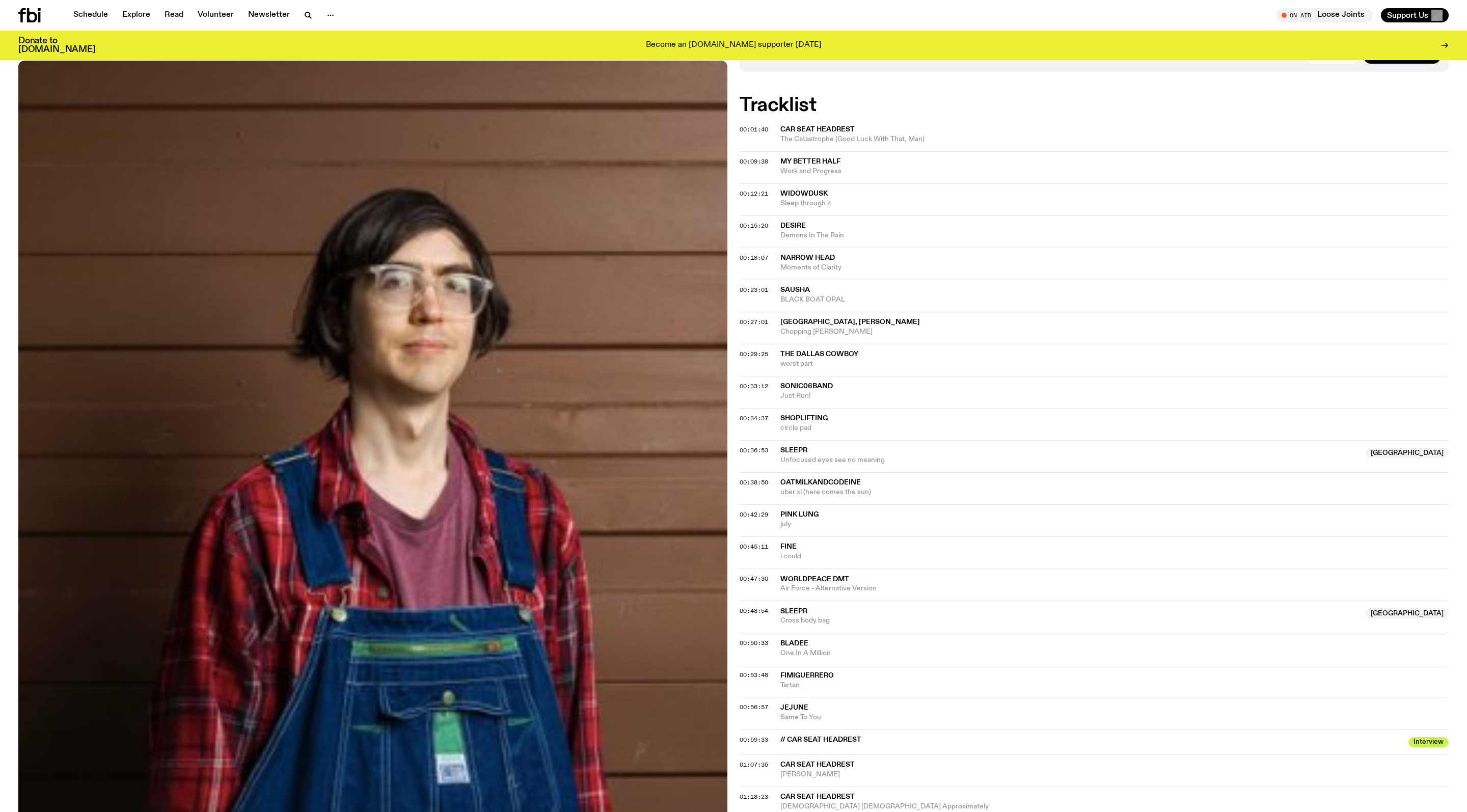
scroll to position [340, 0]
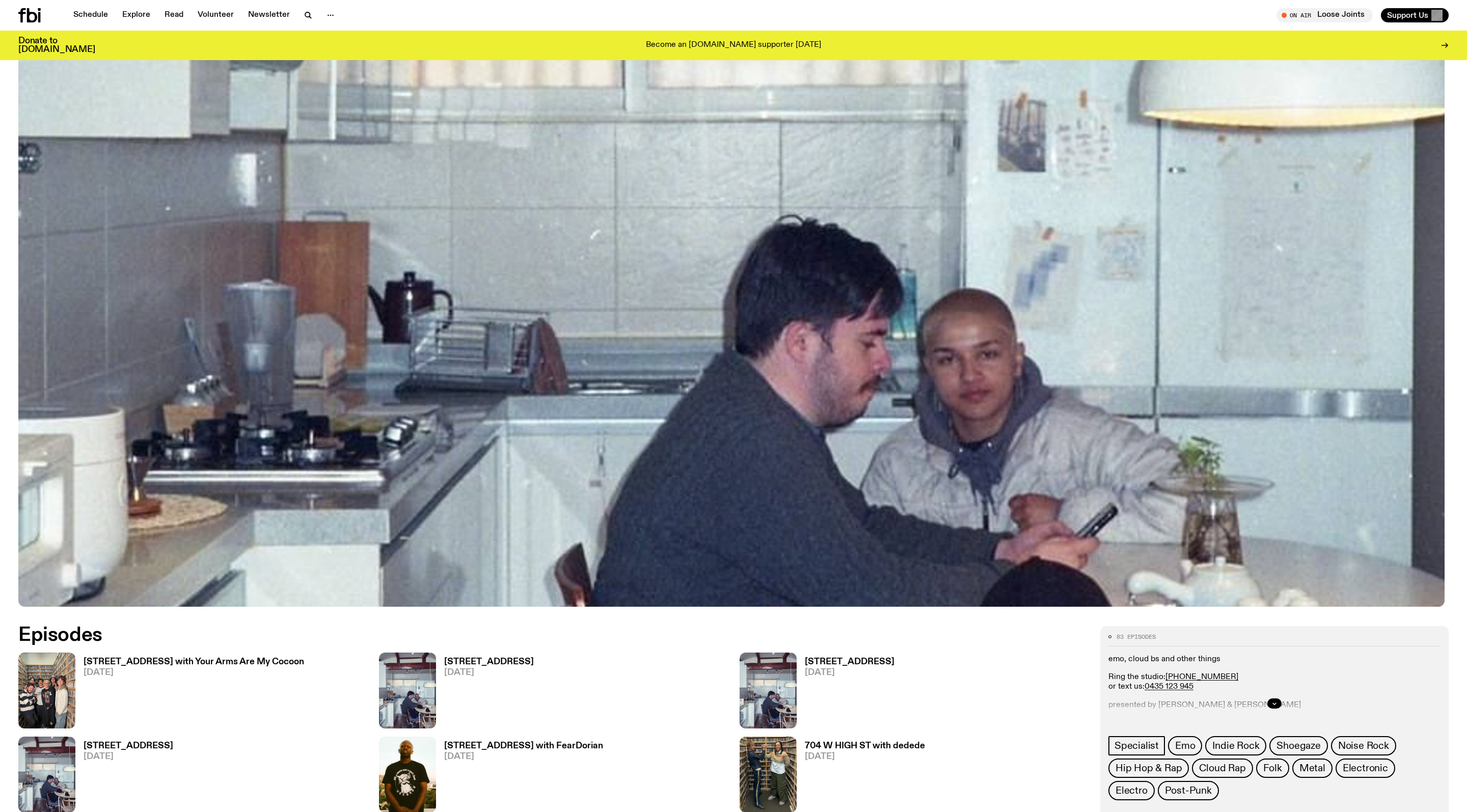
scroll to position [730, 0]
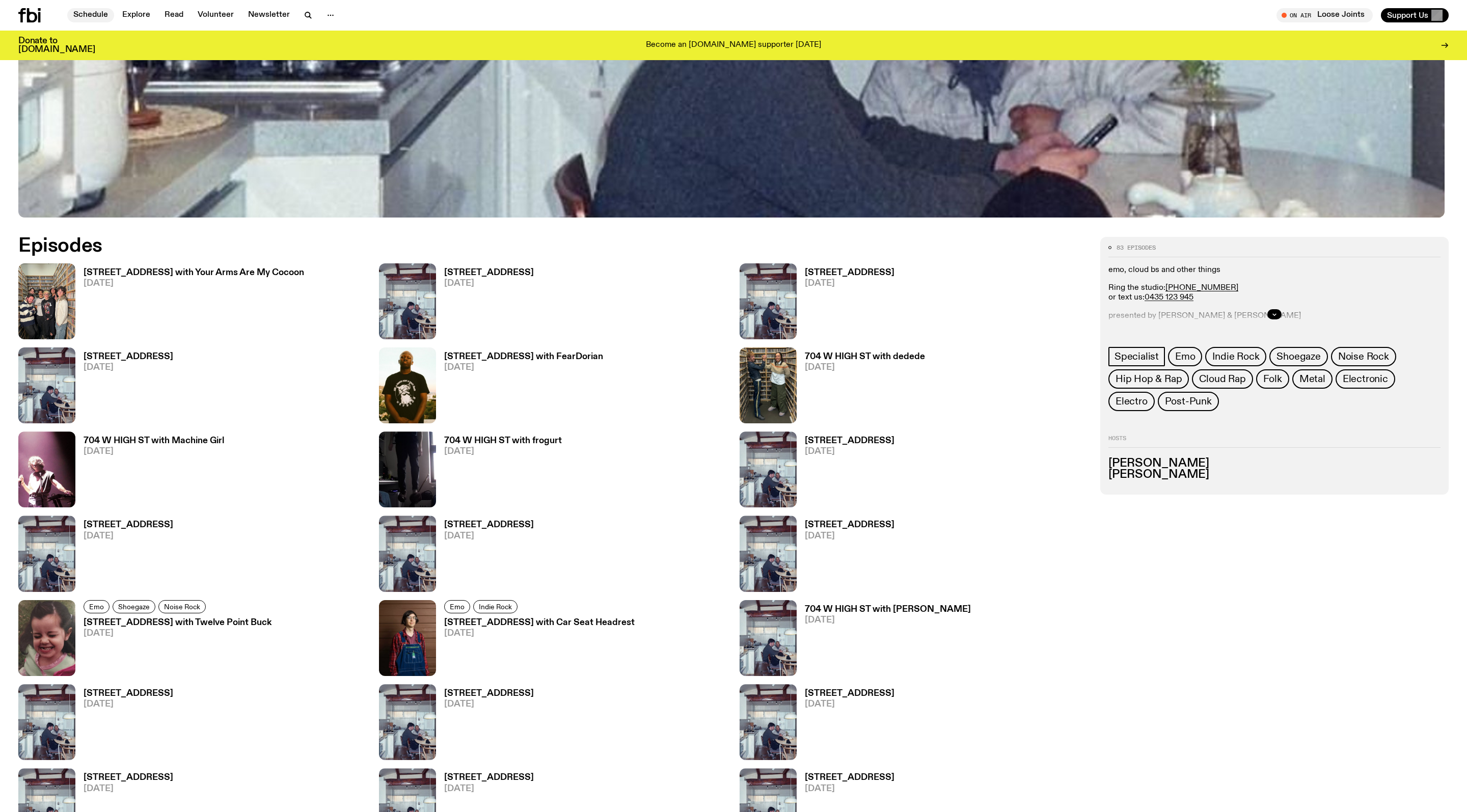
click at [97, 13] on link "Schedule" at bounding box center [90, 15] width 47 height 14
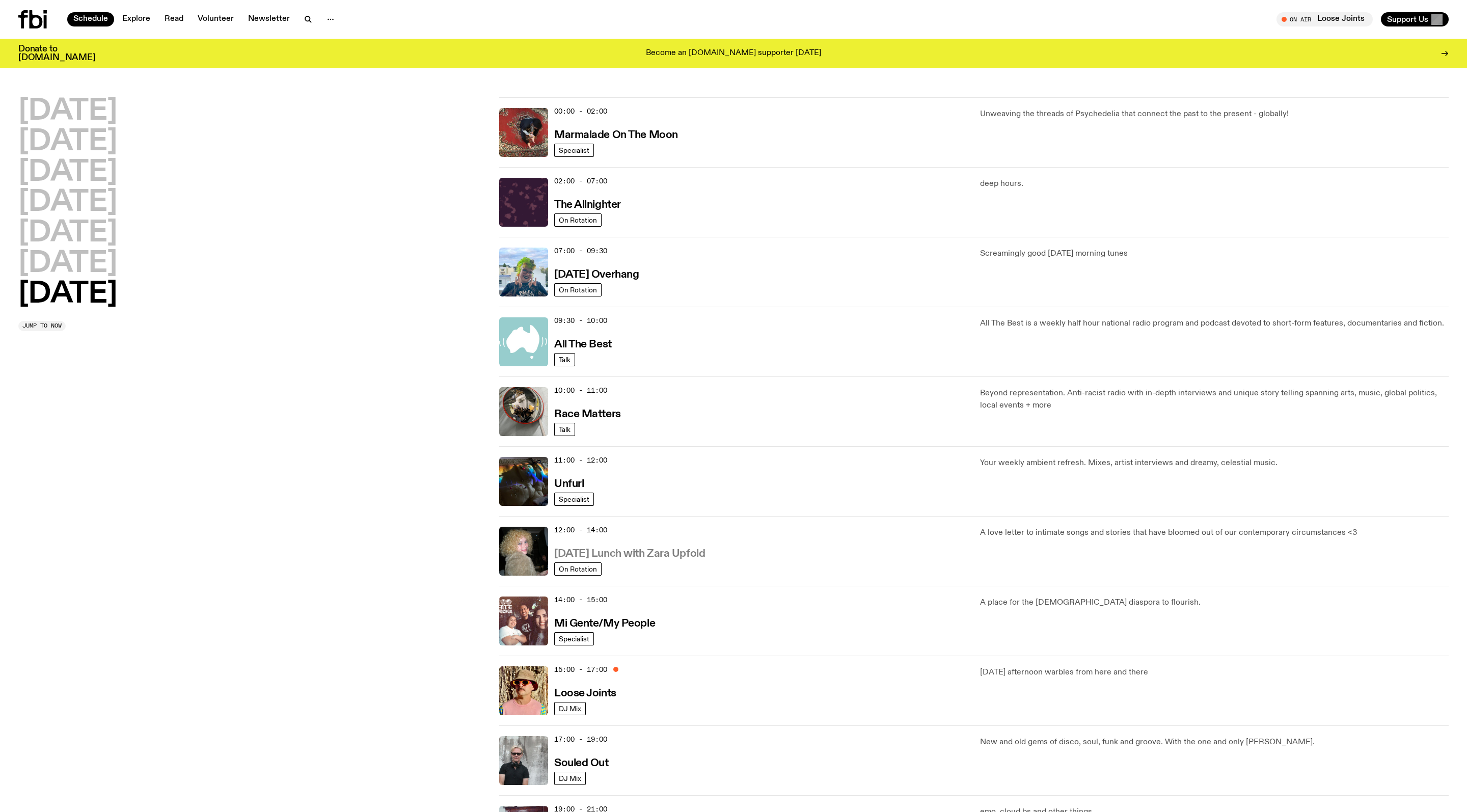
click at [685, 560] on h3 "[DATE] Lunch with Zara Upfold" at bounding box center [630, 554] width 151 height 11
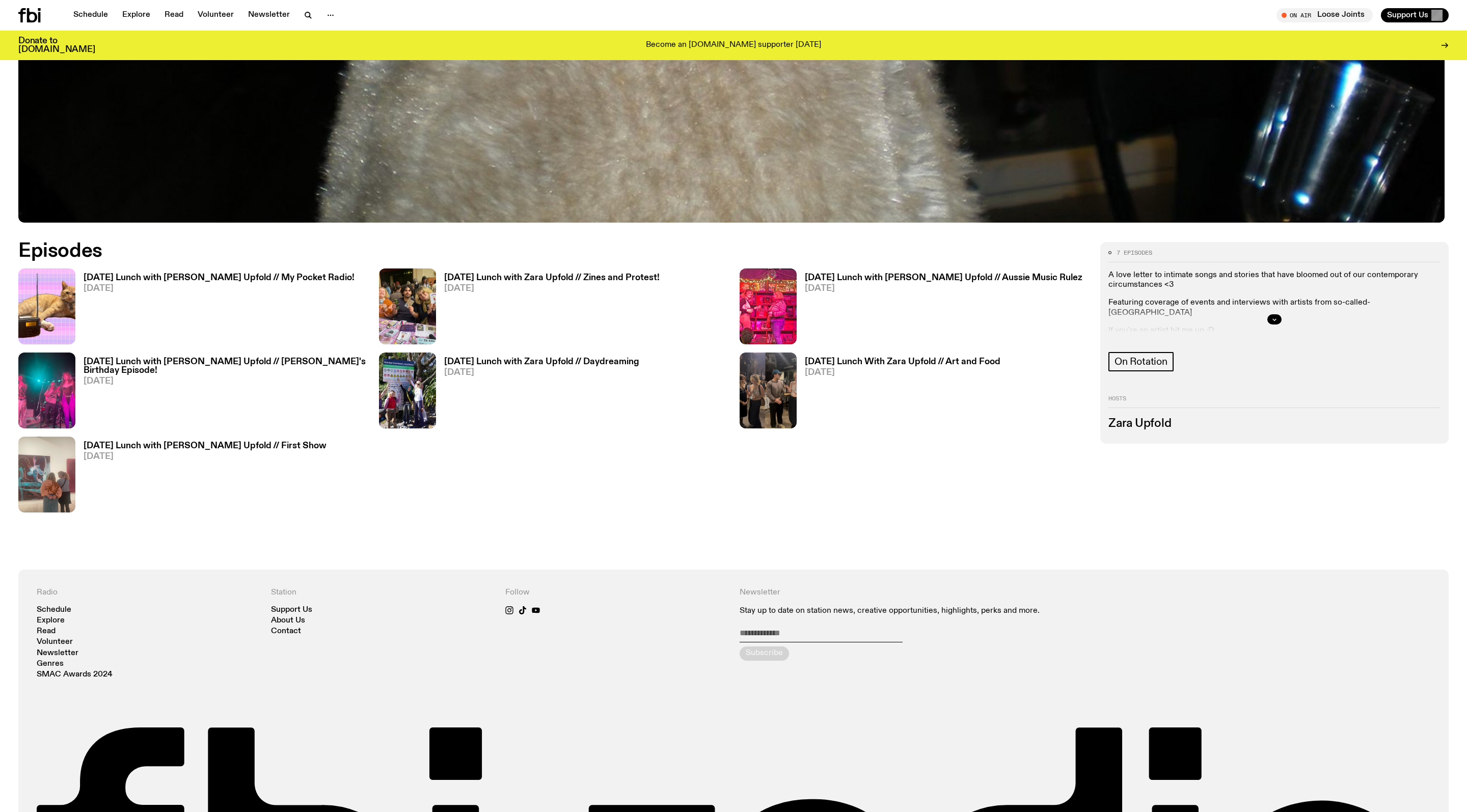
scroll to position [727, 0]
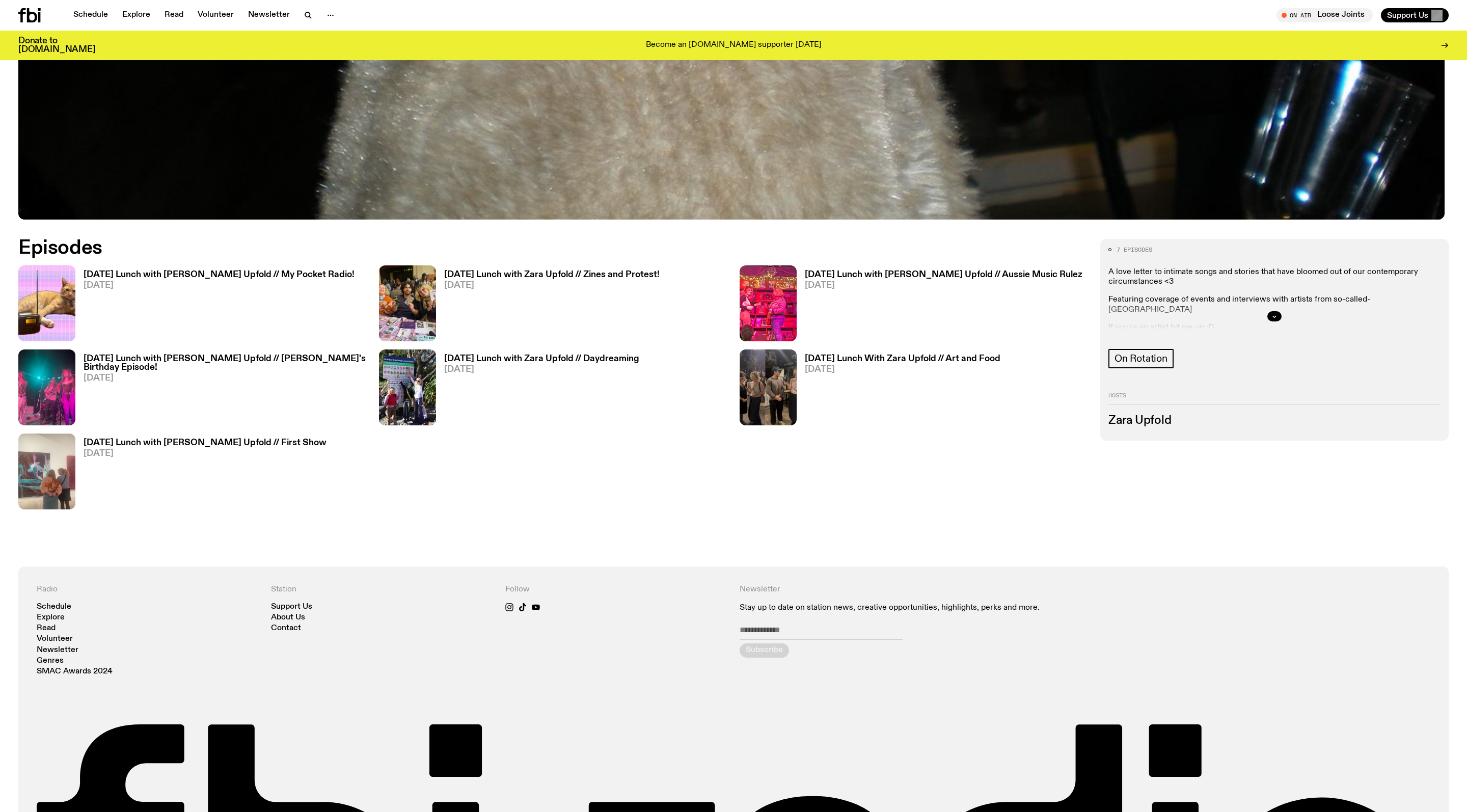
click at [254, 448] on h3 "[DATE] Lunch with [PERSON_NAME] Upfold // First Show" at bounding box center [205, 442] width 243 height 8
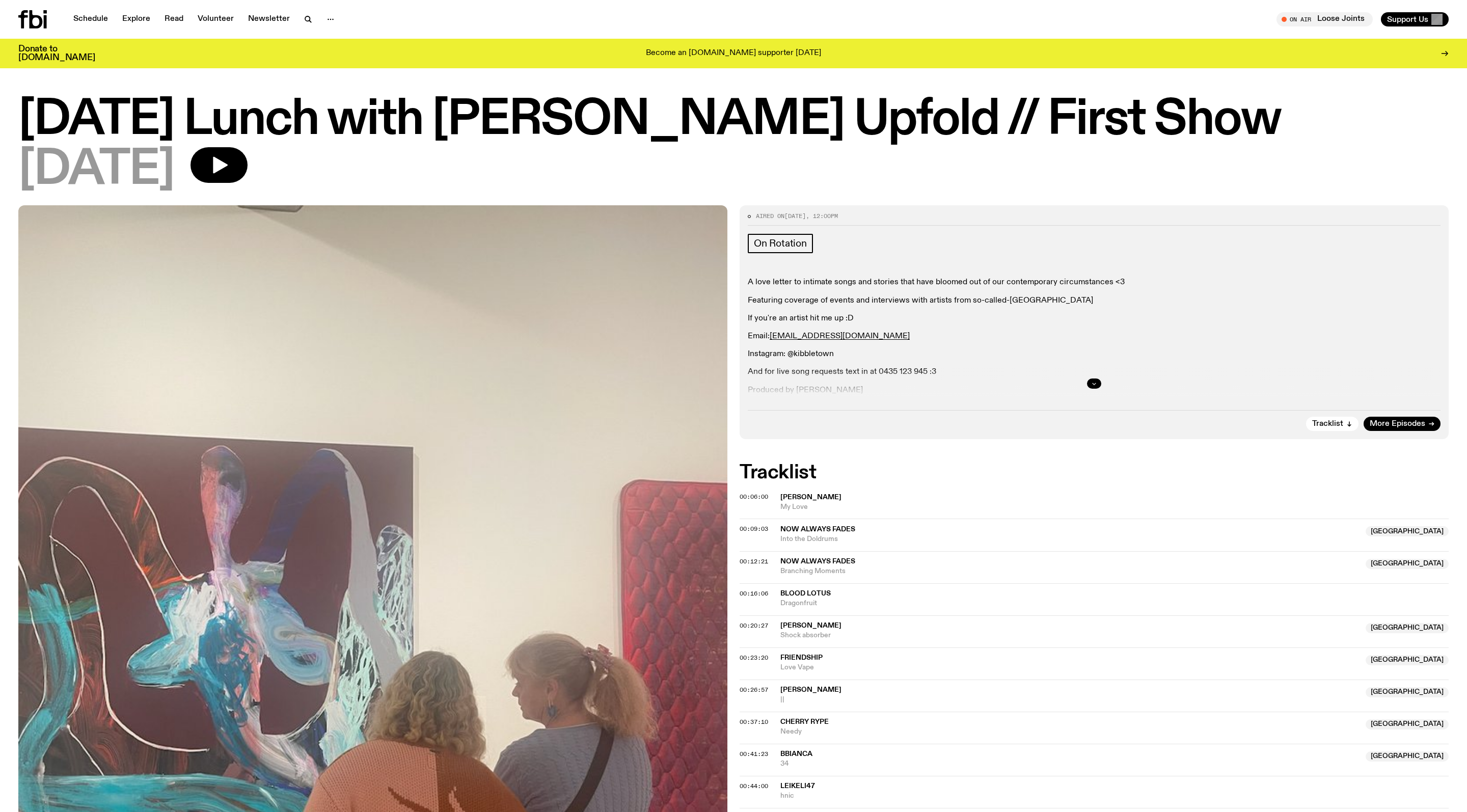
click at [1096, 389] on button "button" at bounding box center [1094, 383] width 14 height 10
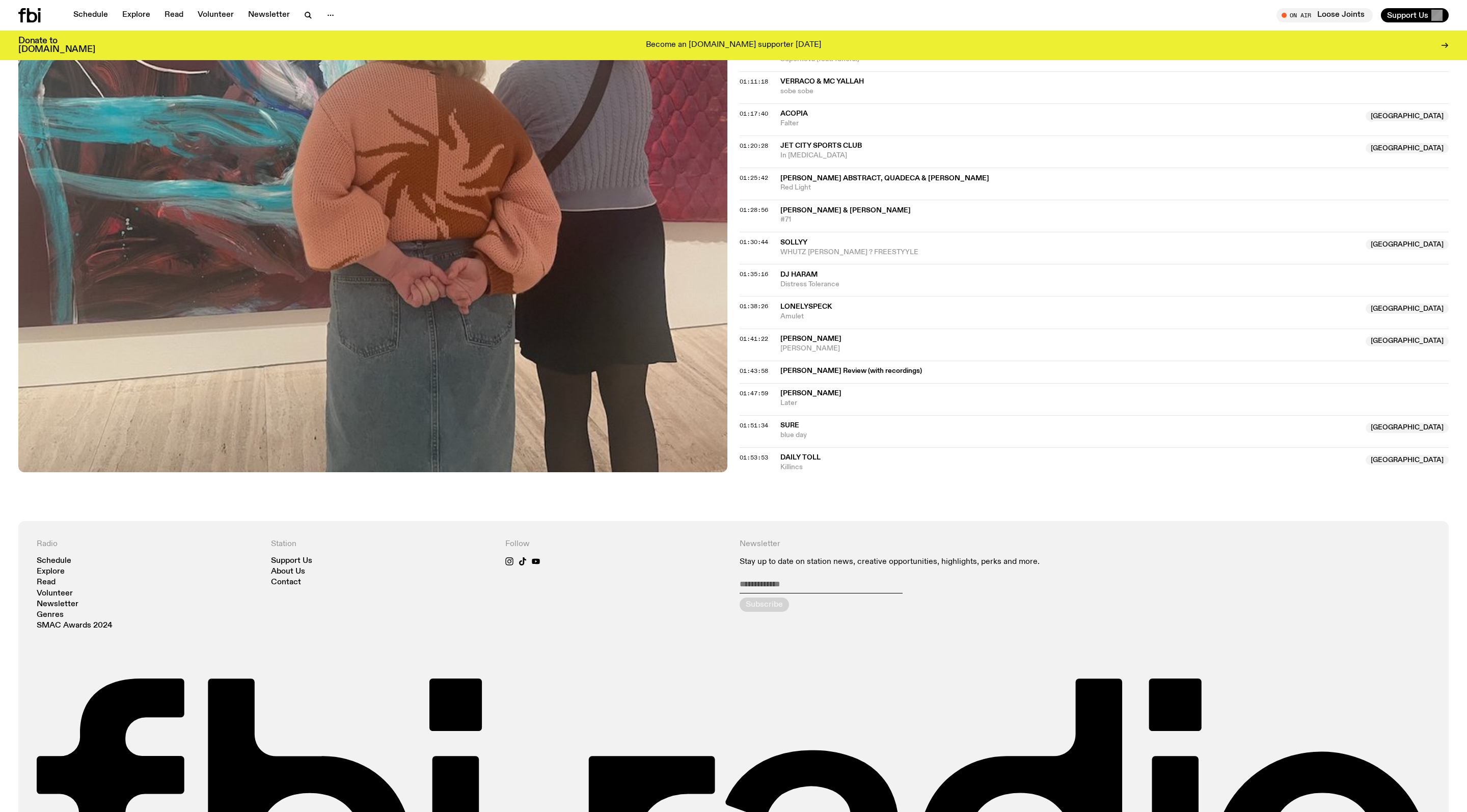
scroll to position [934, 0]
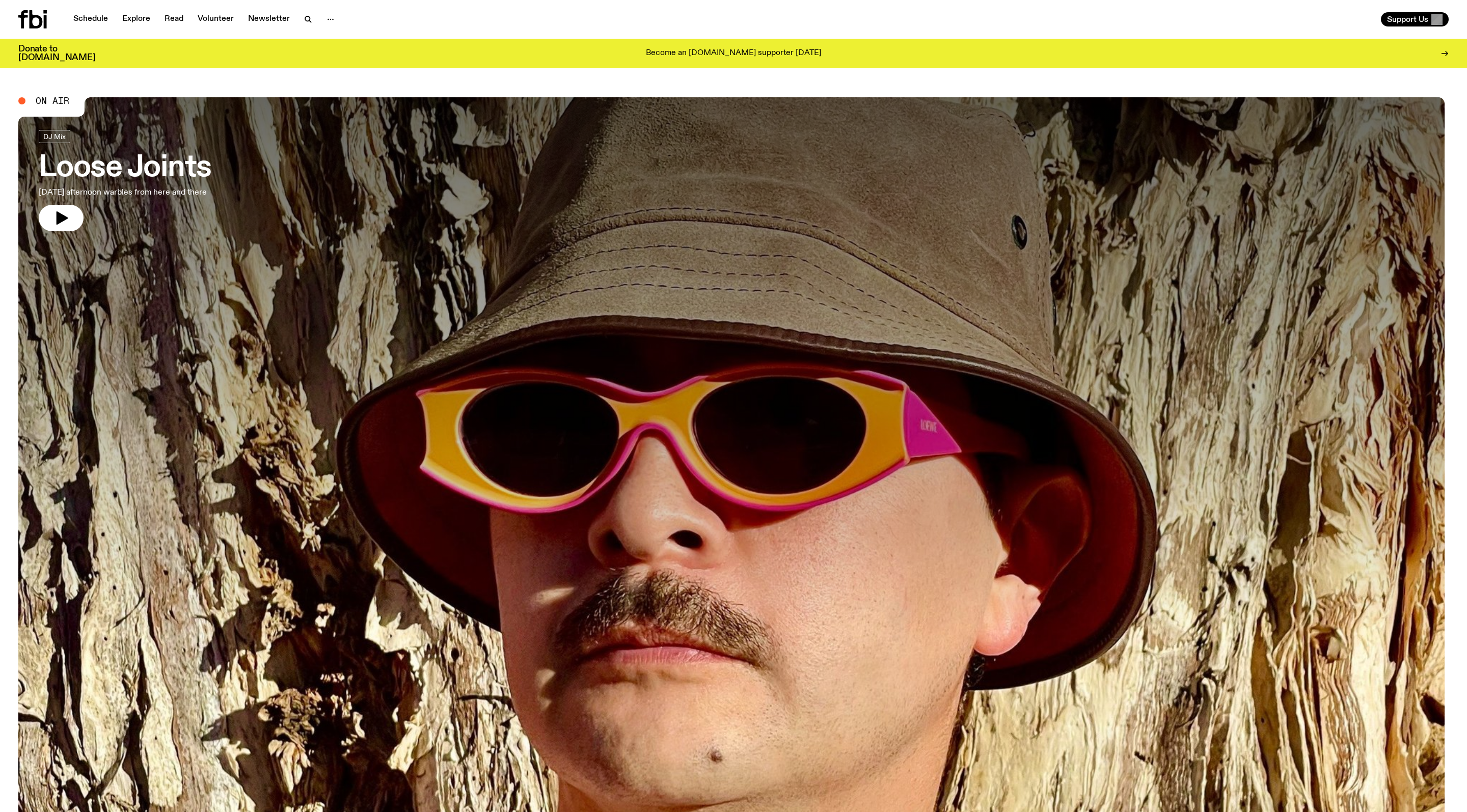
click at [104, 10] on div "Schedule Explore Read Volunteer Newsletter" at bounding box center [374, 19] width 711 height 18
click at [104, 18] on link "Schedule" at bounding box center [90, 19] width 47 height 14
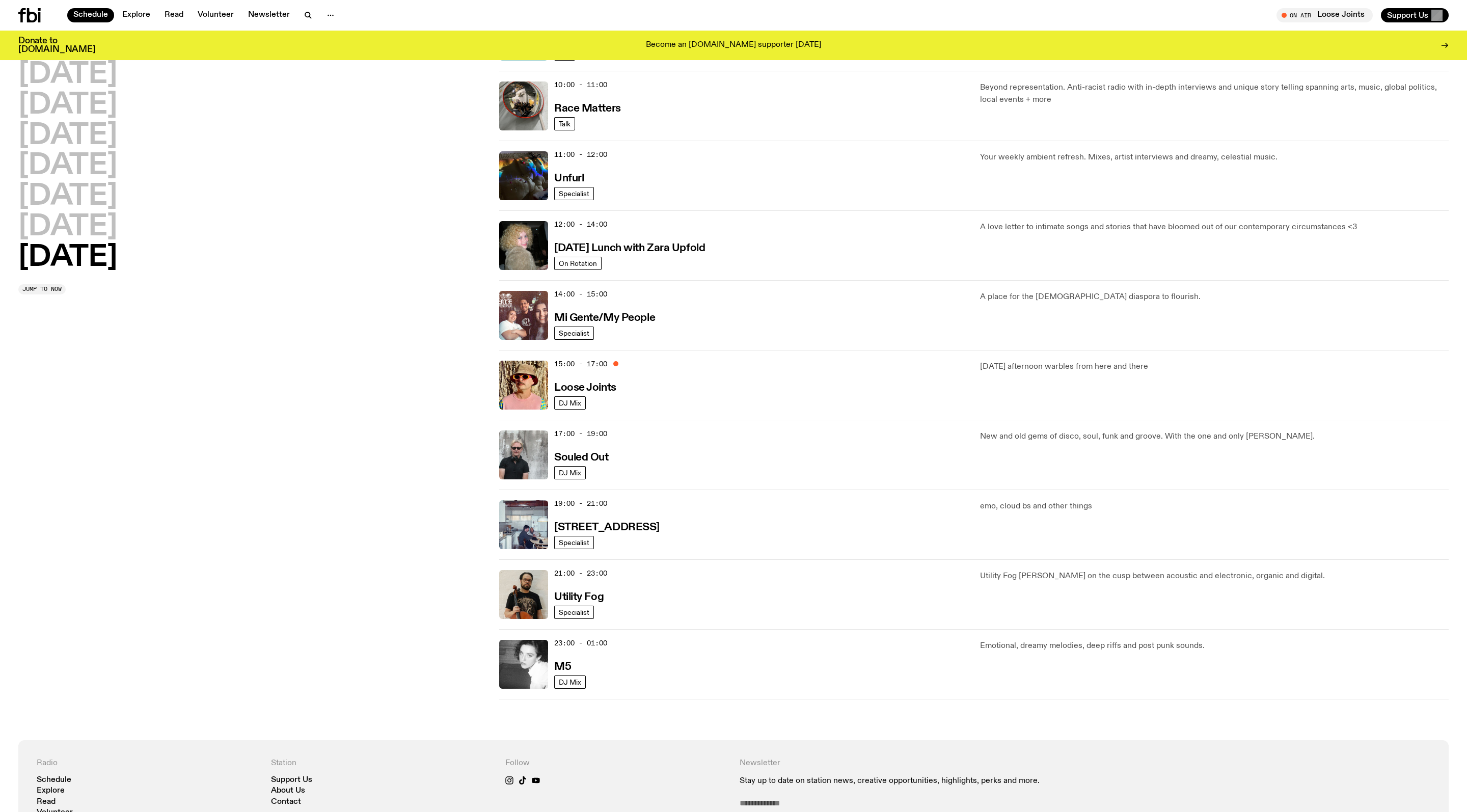
scroll to position [279, 0]
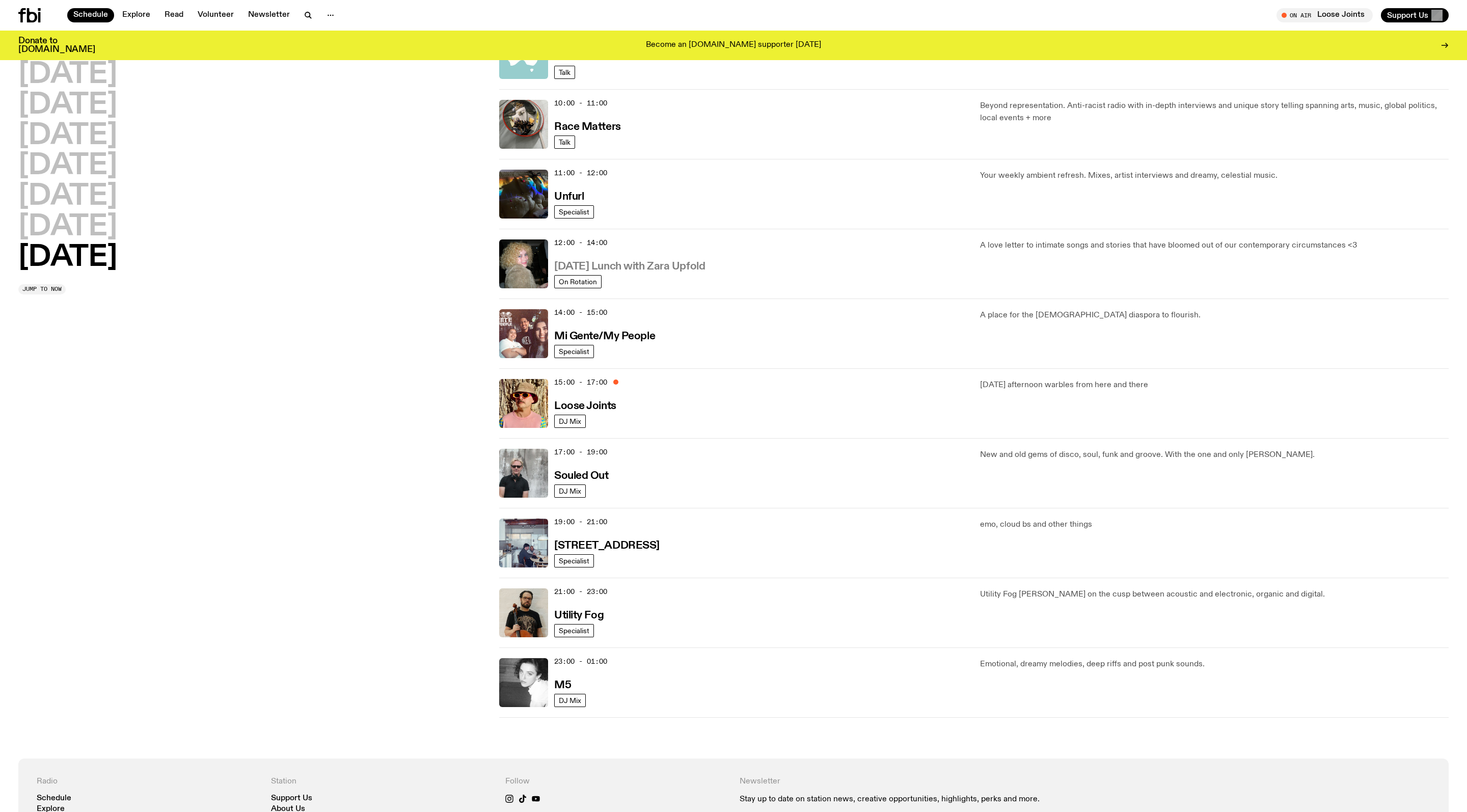
click at [647, 272] on h3 "[DATE] Lunch with Zara Upfold" at bounding box center [630, 267] width 151 height 11
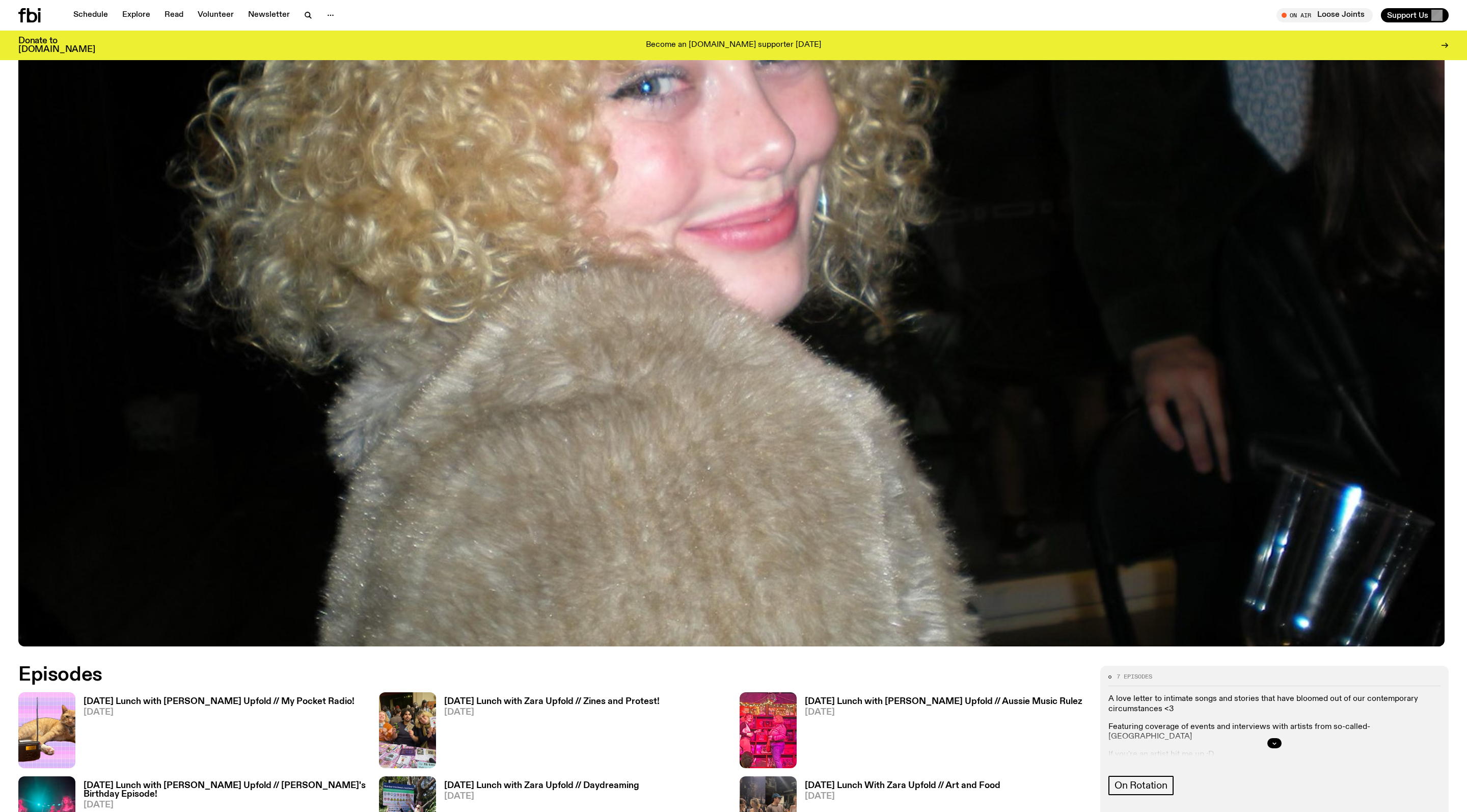
scroll to position [91, 0]
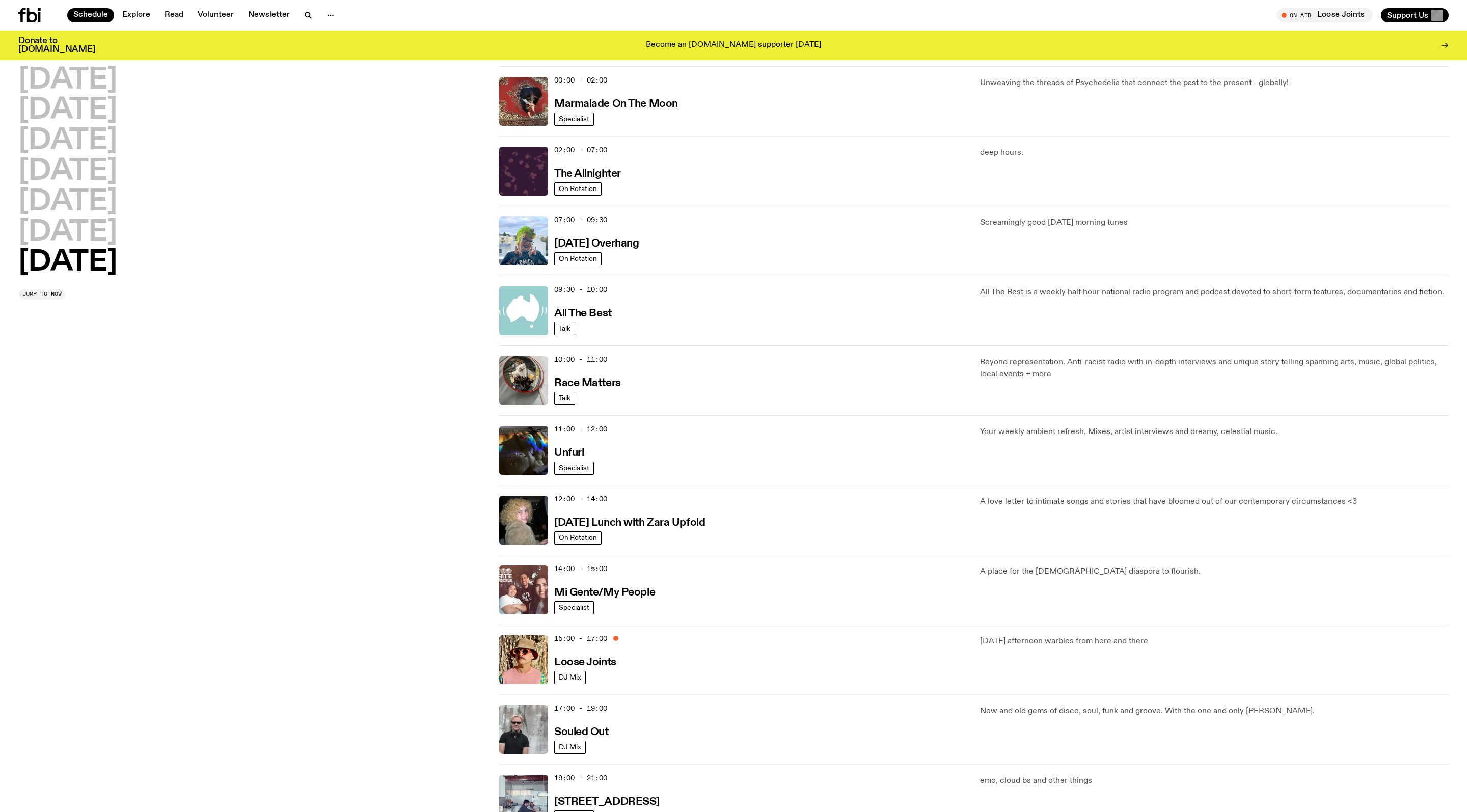
scroll to position [364, 0]
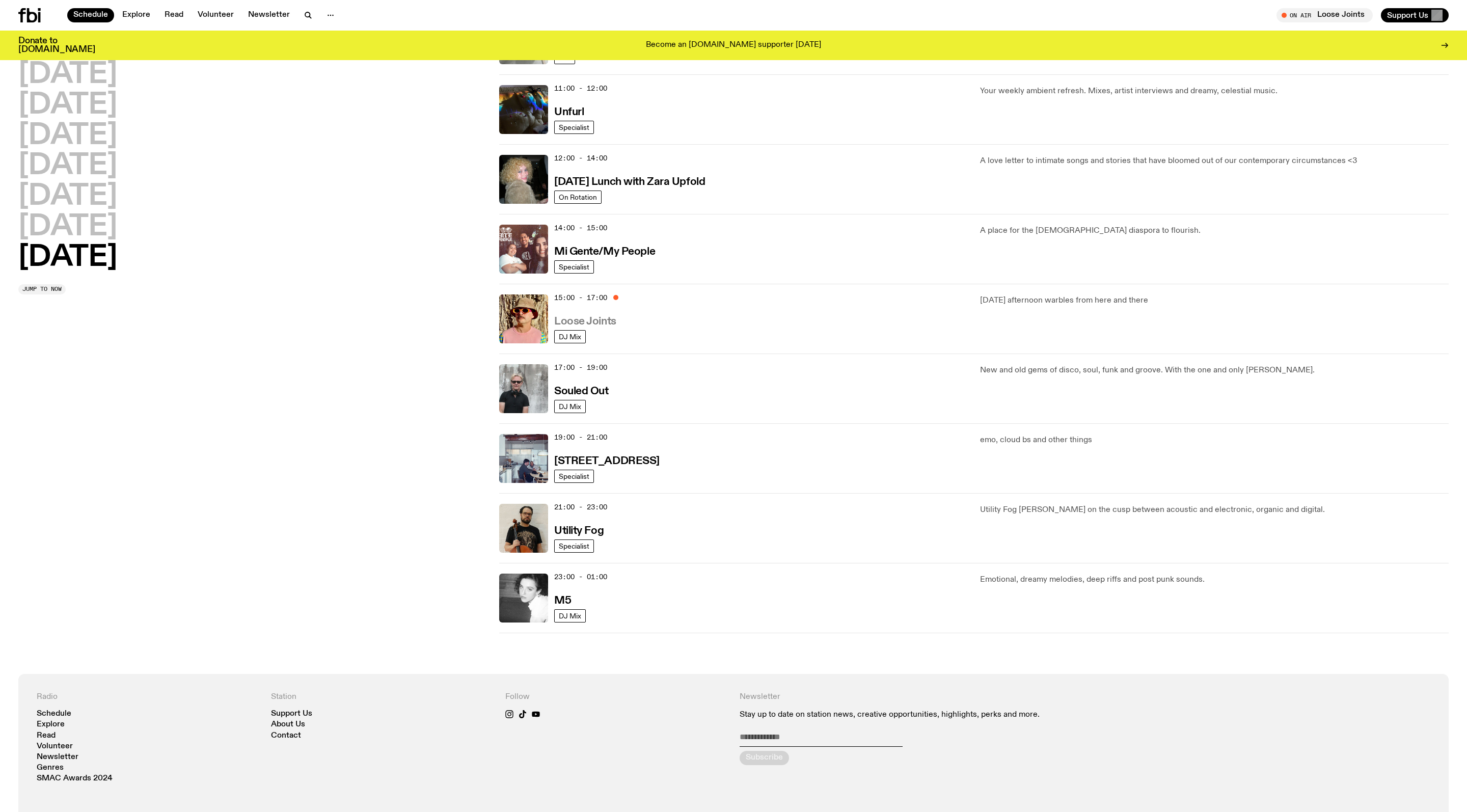
click at [615, 327] on h3 "Loose Joints" at bounding box center [586, 322] width 63 height 11
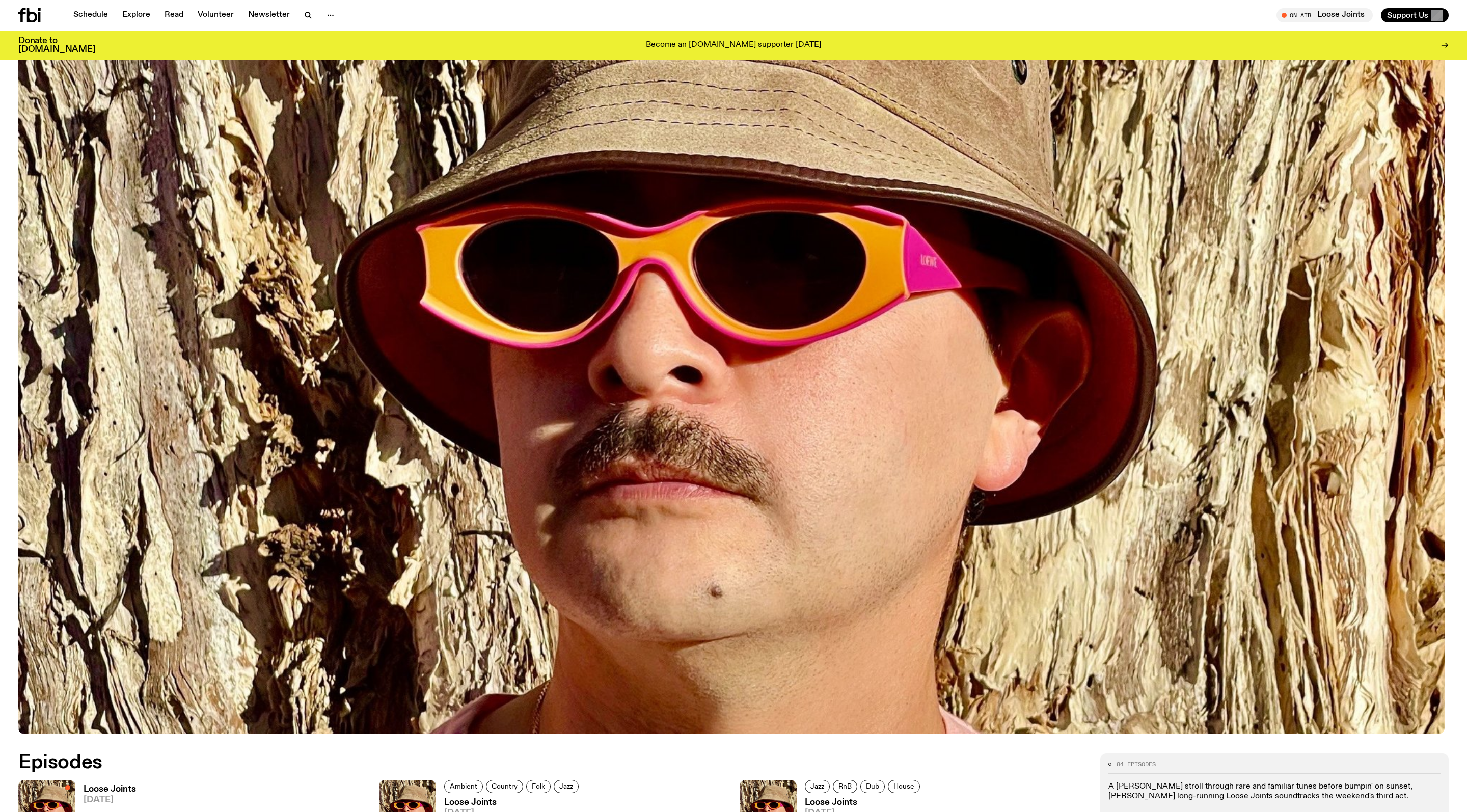
scroll to position [822, 0]
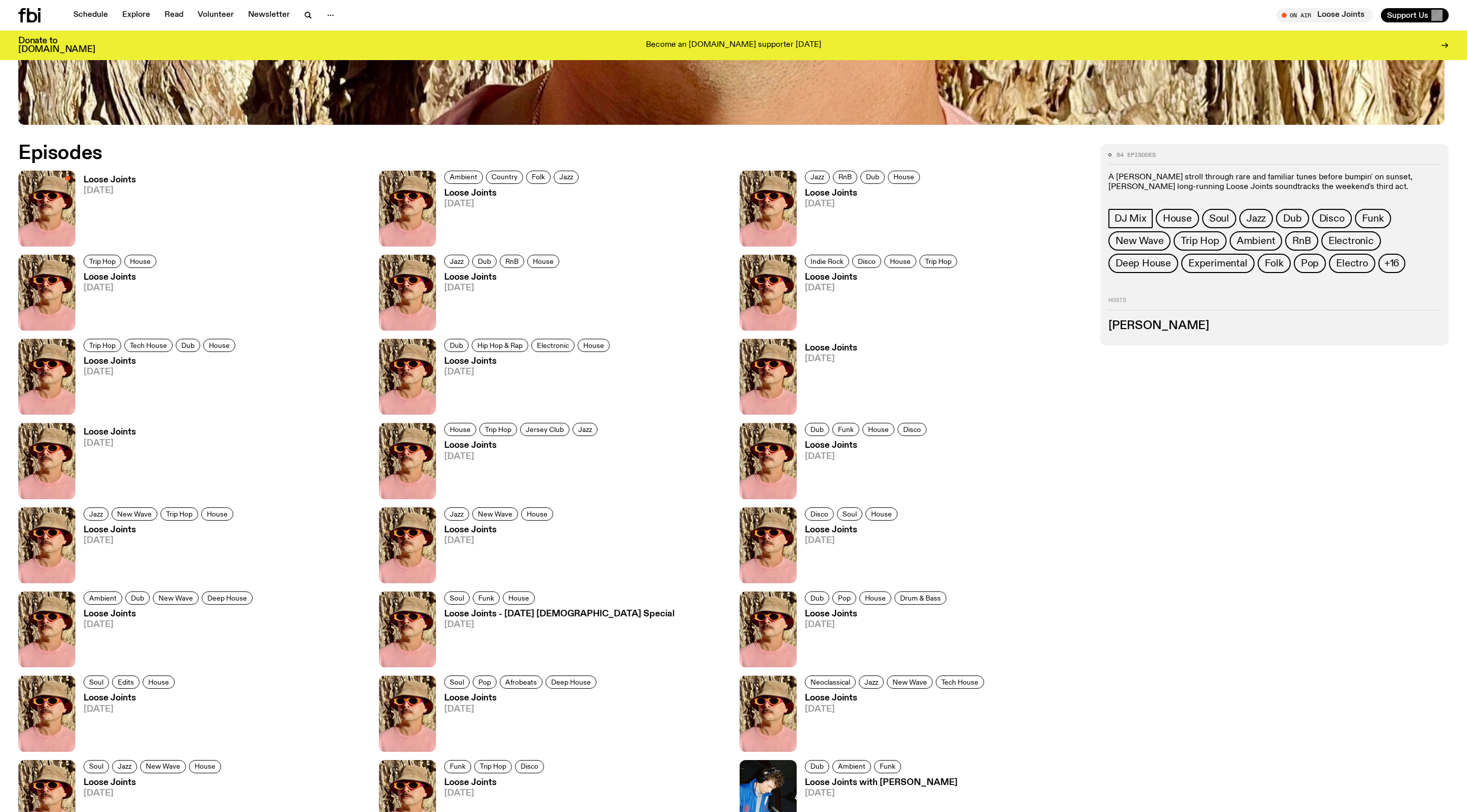
click at [480, 203] on span "[DATE]" at bounding box center [513, 204] width 137 height 8
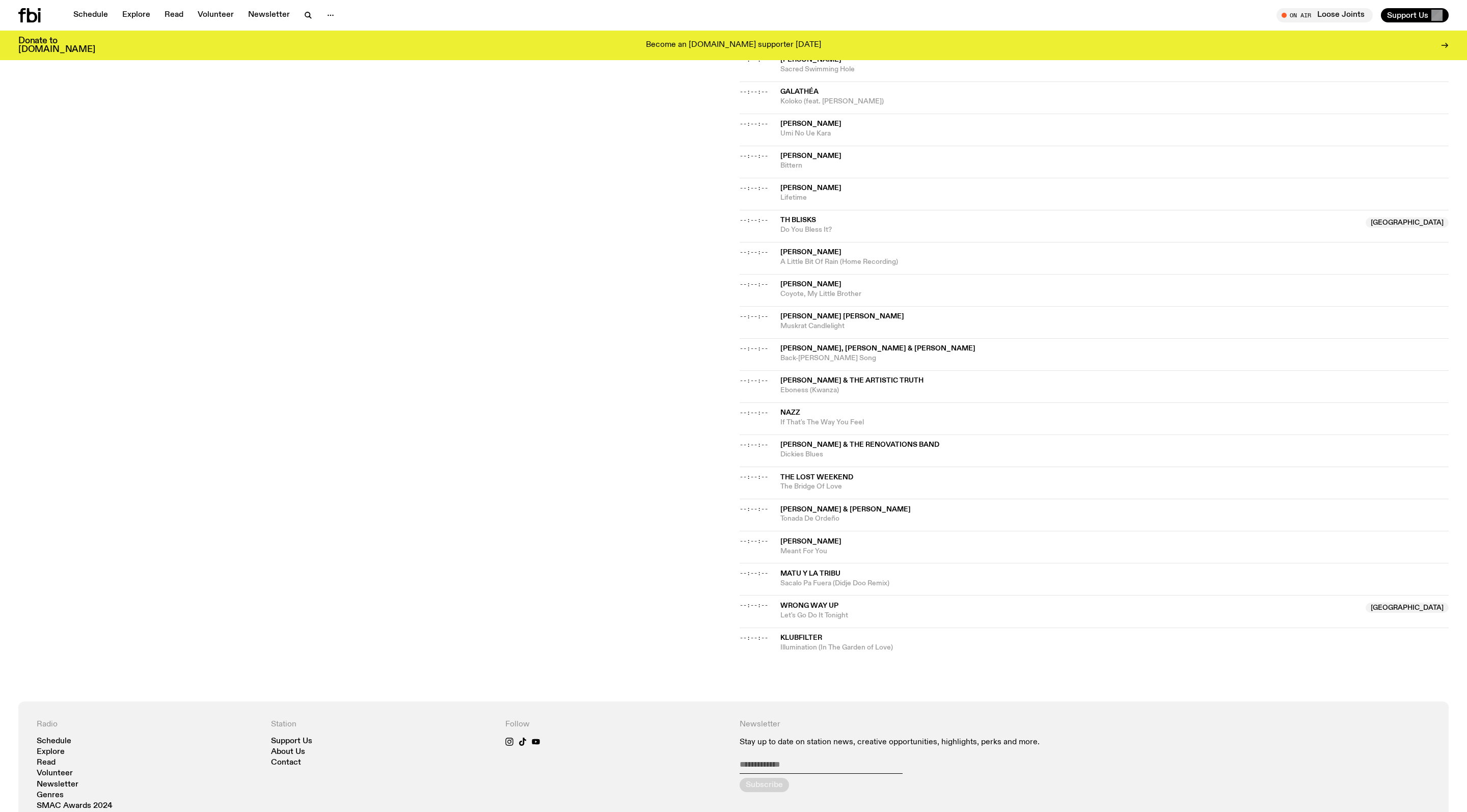
scroll to position [395, 0]
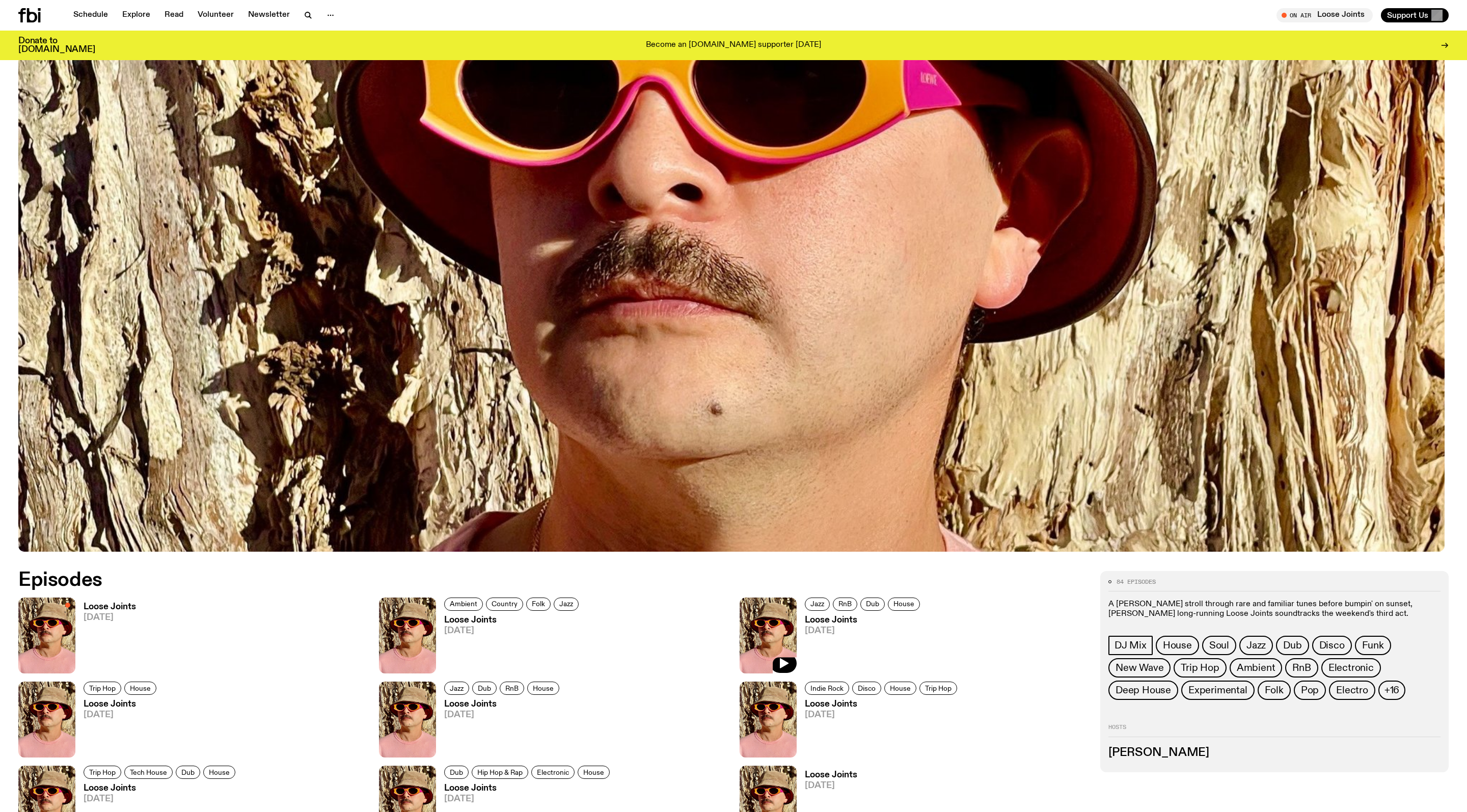
scroll to position [822, 0]
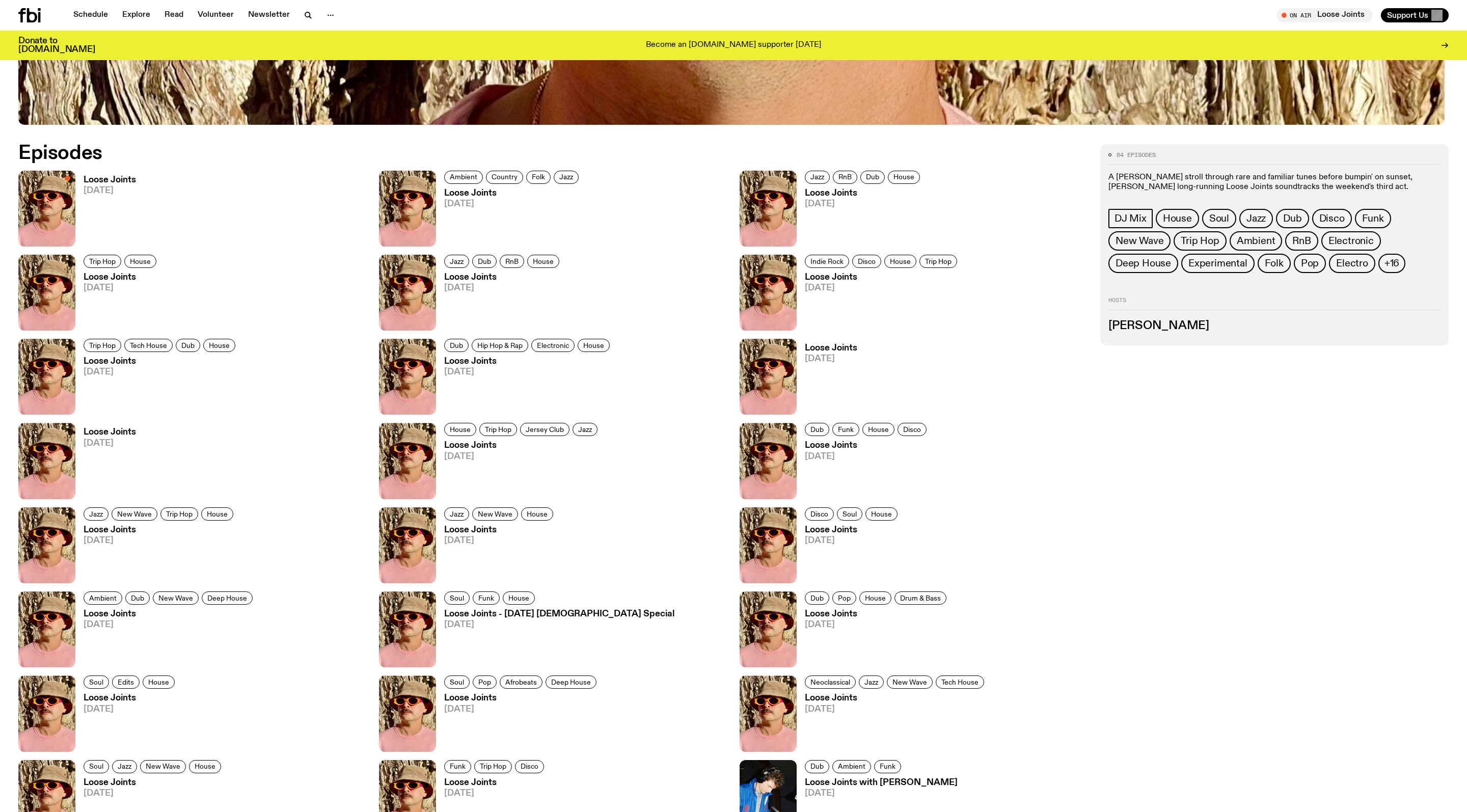
click at [115, 184] on h3 "Loose Joints" at bounding box center [110, 179] width 53 height 8
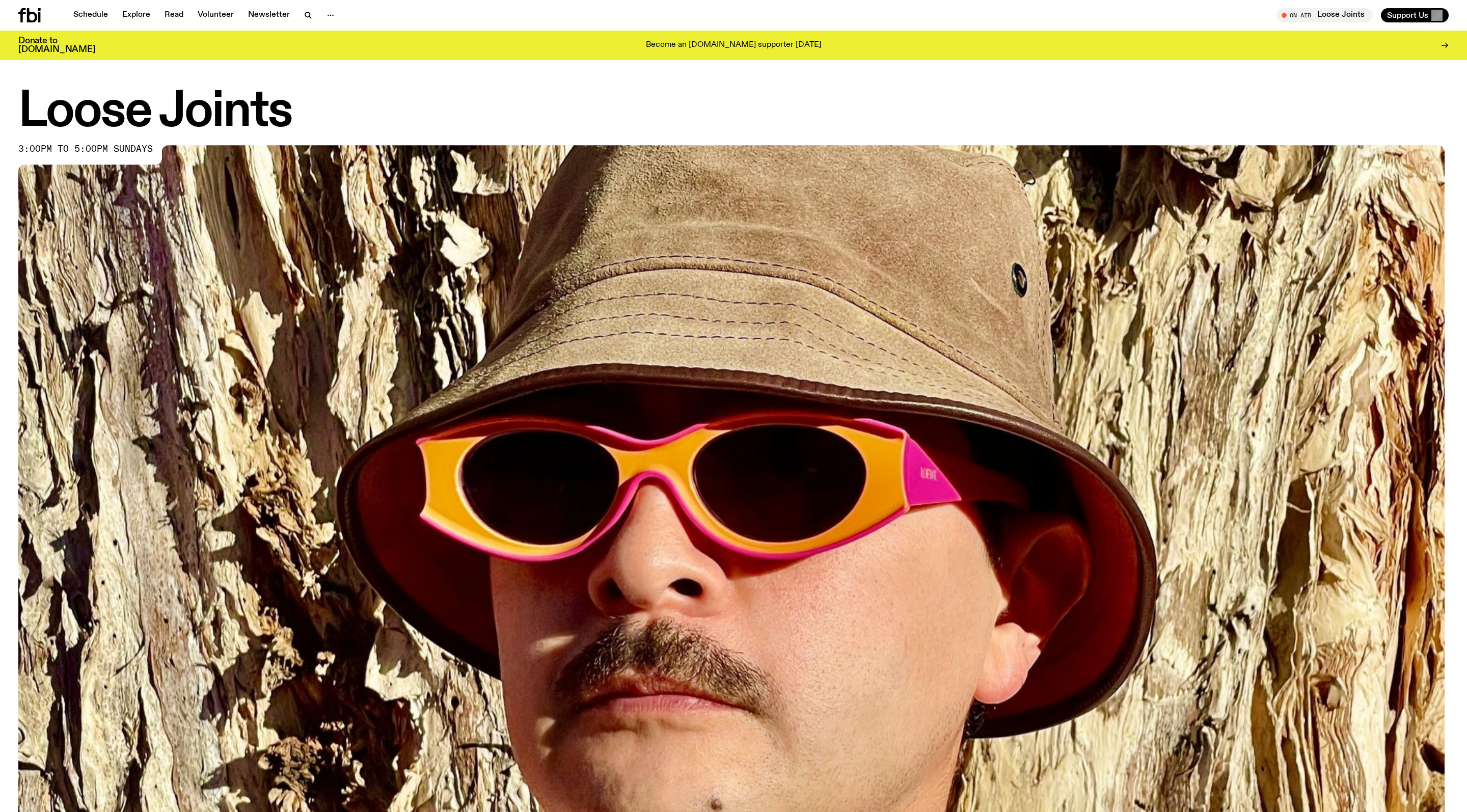
scroll to position [822, 0]
